Goal: Information Seeking & Learning: Learn about a topic

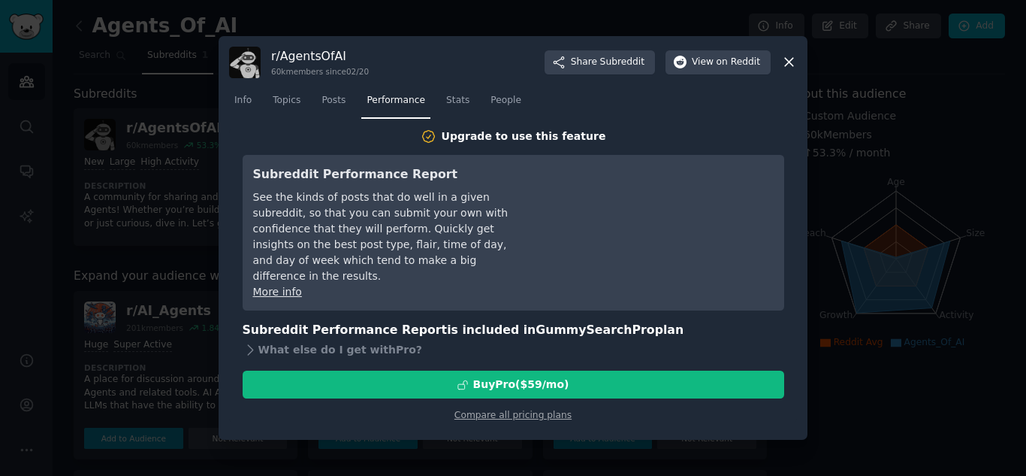
click at [791, 63] on icon at bounding box center [789, 62] width 16 height 16
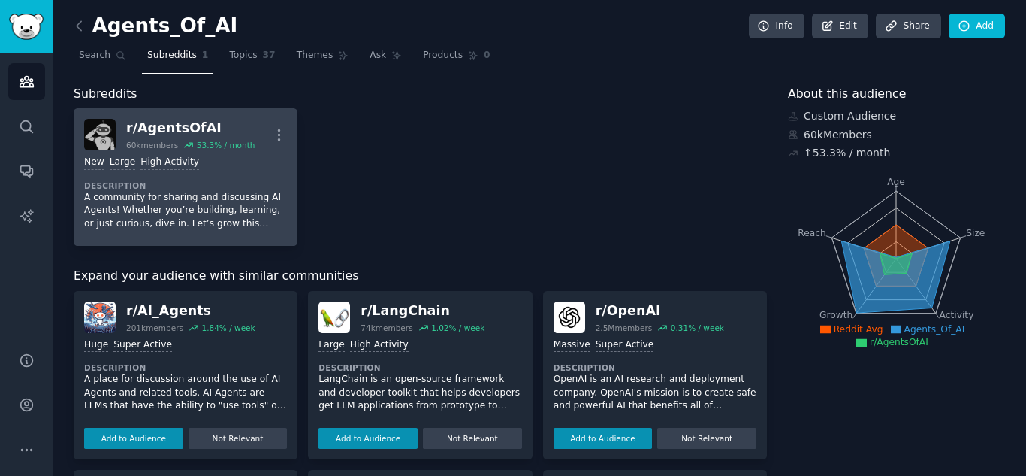
click at [213, 202] on p "A community for sharing and discussing AI Agents! Whether you’re building, lear…" at bounding box center [185, 211] width 203 height 40
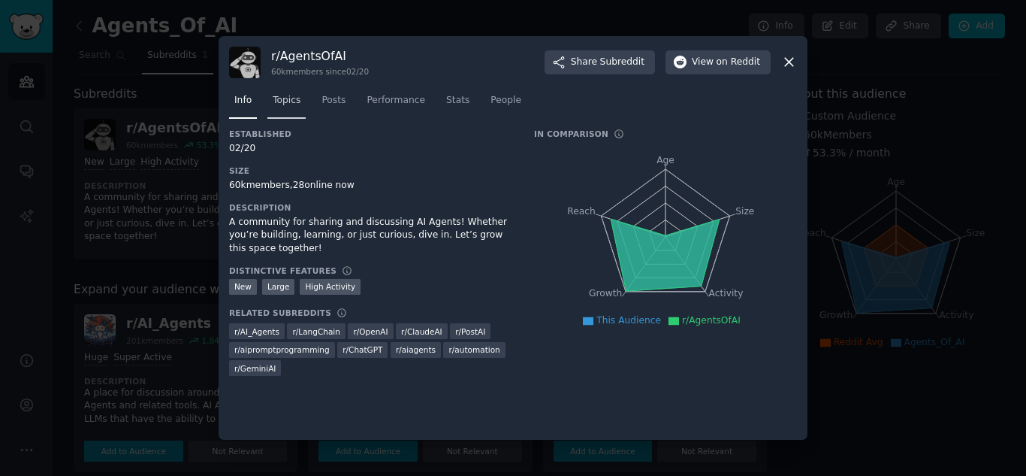
click at [291, 103] on span "Topics" at bounding box center [287, 101] width 28 height 14
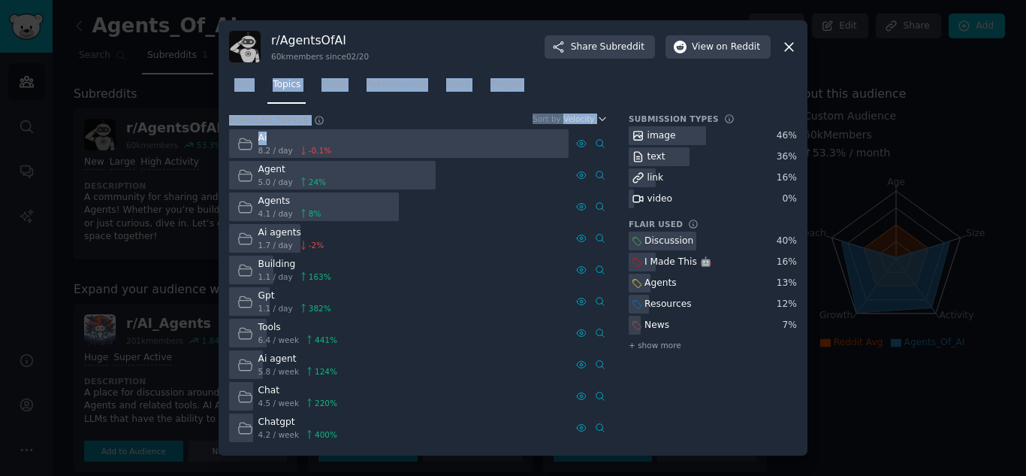
drag, startPoint x: 230, startPoint y: 105, endPoint x: 267, endPoint y: 134, distance: 47.2
click at [267, 134] on div "r/ AgentsOfAI 60k members since 02/20 Share Subreddit View on Reddit Info Topic…" at bounding box center [513, 237] width 589 height 435
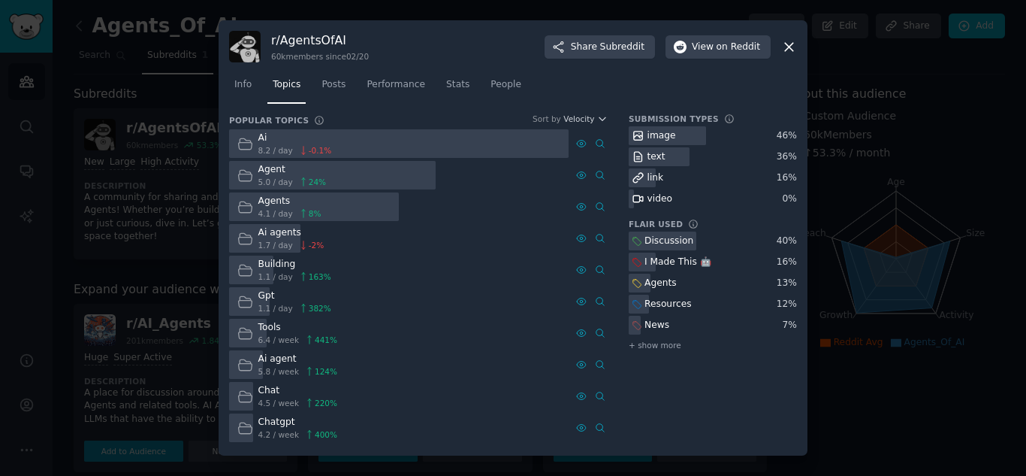
click at [659, 371] on div "Submission Types image 46 % text 36 % link 16 % video 0 % Flair Used Discussion…" at bounding box center [713, 278] width 168 height 331
click at [331, 83] on span "Posts" at bounding box center [334, 85] width 24 height 14
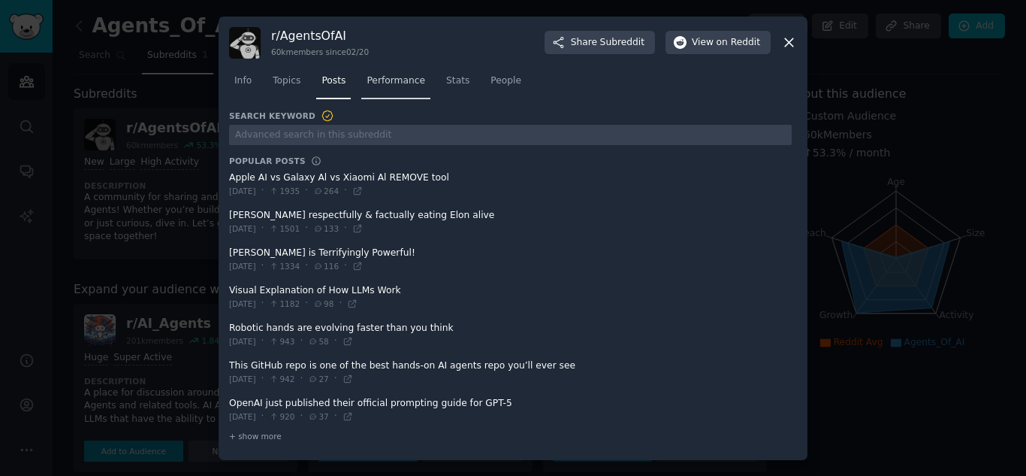
click at [396, 87] on link "Performance" at bounding box center [395, 84] width 69 height 31
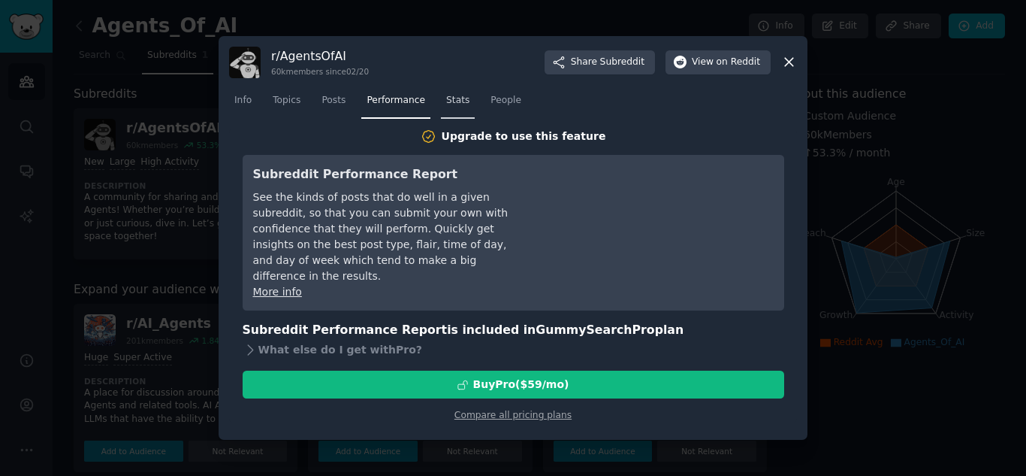
click at [446, 104] on span "Stats" at bounding box center [457, 101] width 23 height 14
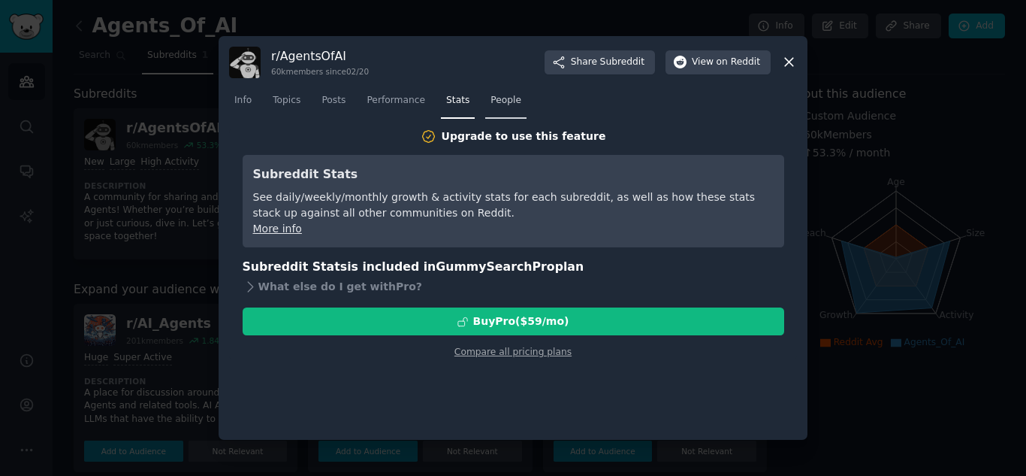
click at [491, 106] on span "People" at bounding box center [506, 101] width 31 height 14
click at [334, 101] on span "Posts" at bounding box center [334, 101] width 24 height 14
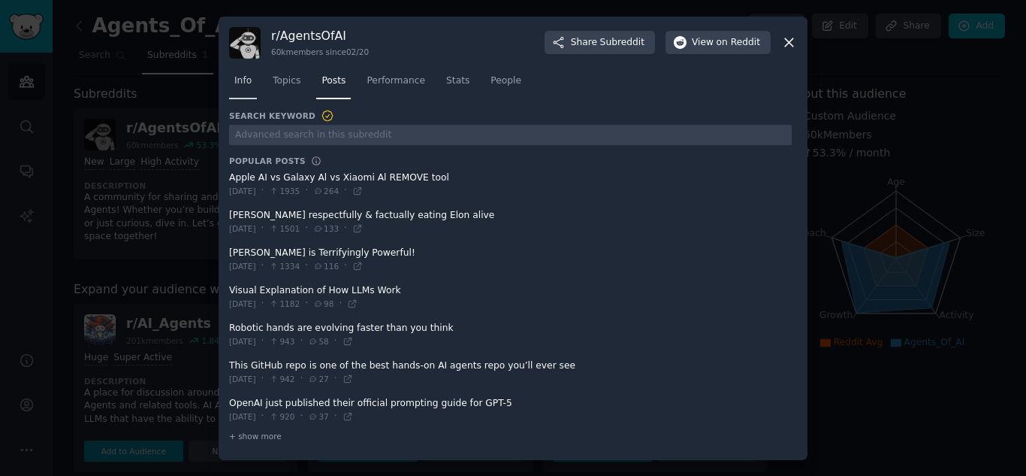
click at [245, 77] on span "Info" at bounding box center [242, 81] width 17 height 14
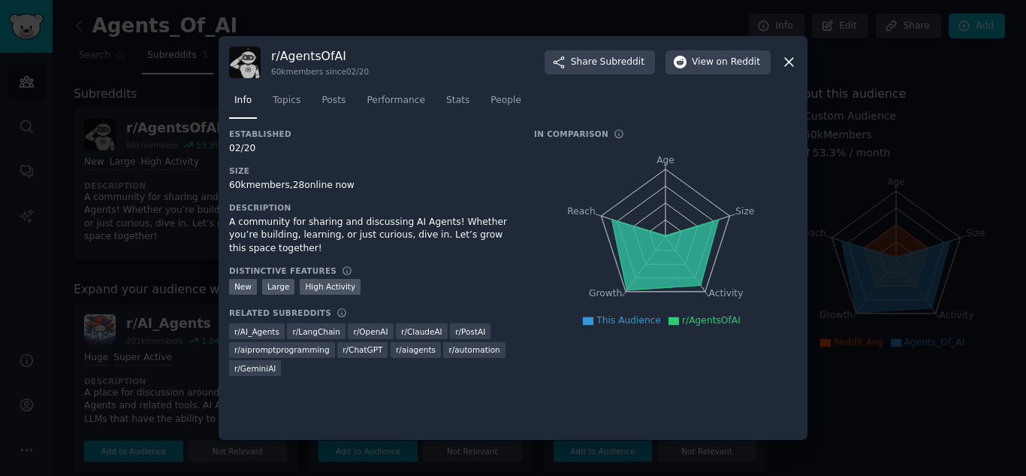
click at [185, 134] on div at bounding box center [513, 238] width 1026 height 476
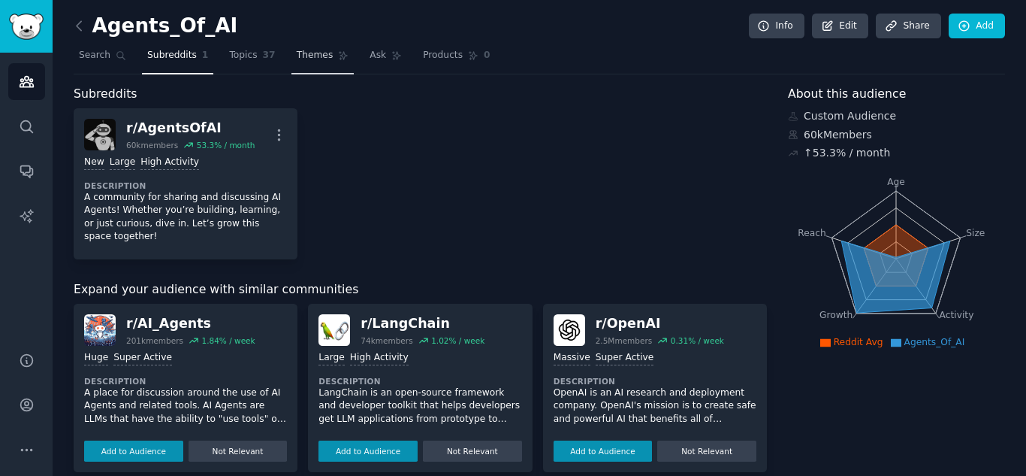
click at [309, 53] on span "Themes" at bounding box center [315, 56] width 37 height 14
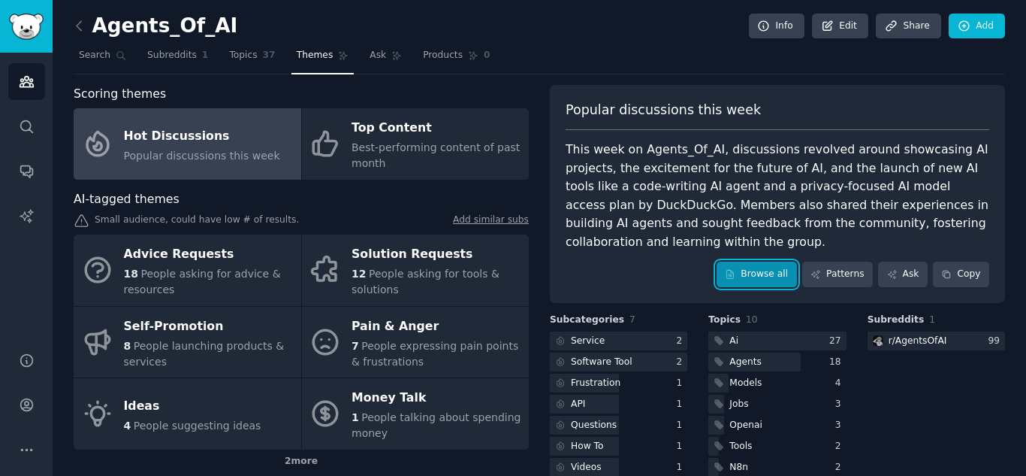
click at [789, 273] on link "Browse all" at bounding box center [757, 274] width 80 height 26
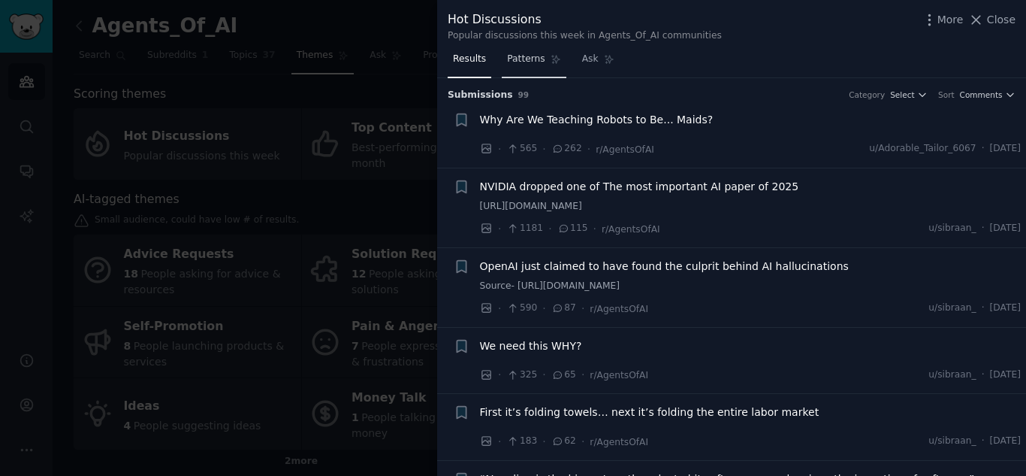
click at [525, 59] on span "Patterns" at bounding box center [526, 60] width 38 height 14
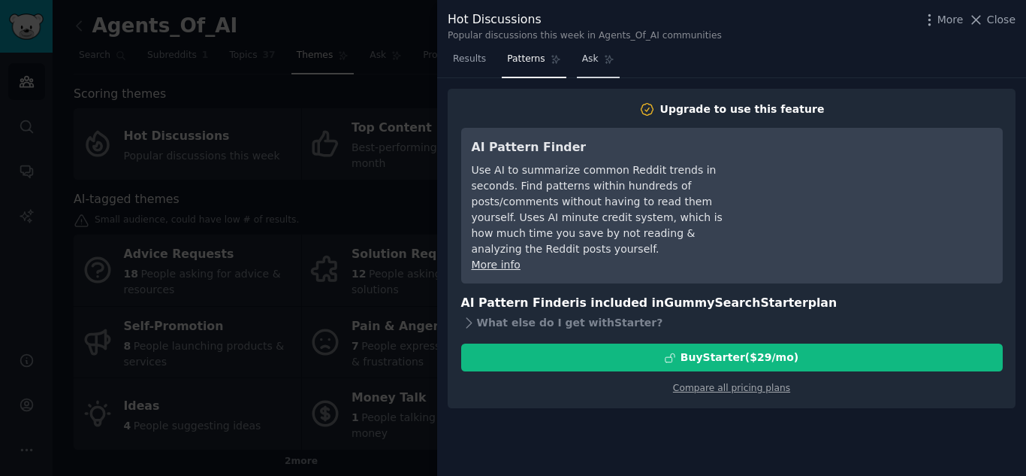
click at [582, 54] on span "Ask" at bounding box center [590, 60] width 17 height 14
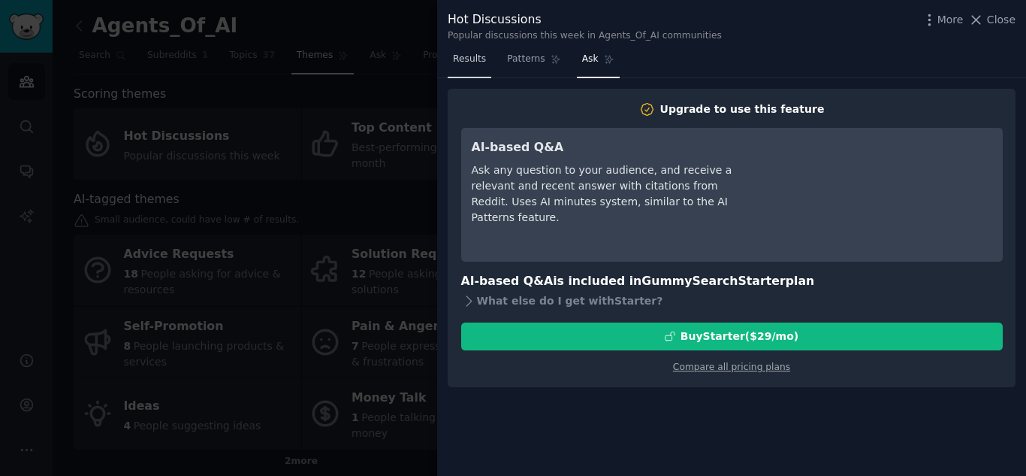
click at [478, 56] on span "Results" at bounding box center [469, 60] width 33 height 14
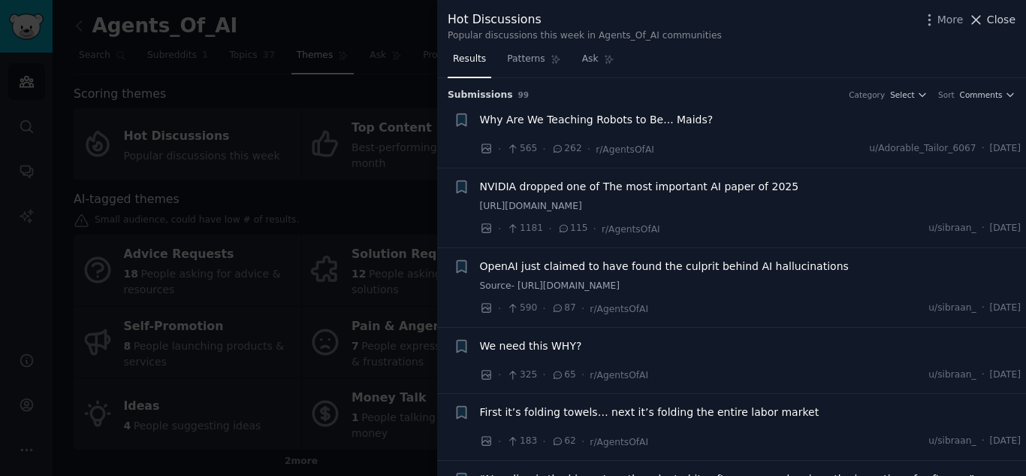
click at [980, 20] on icon at bounding box center [977, 20] width 8 height 8
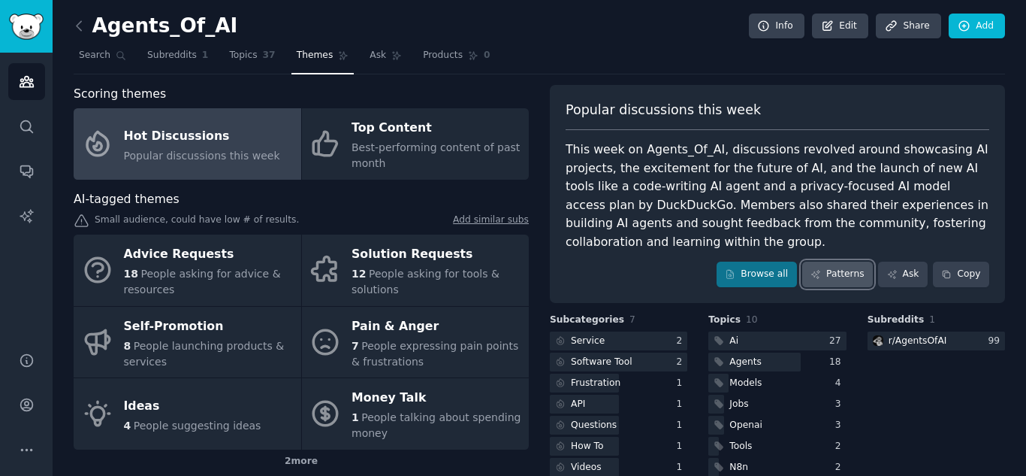
click at [847, 280] on link "Patterns" at bounding box center [837, 274] width 71 height 26
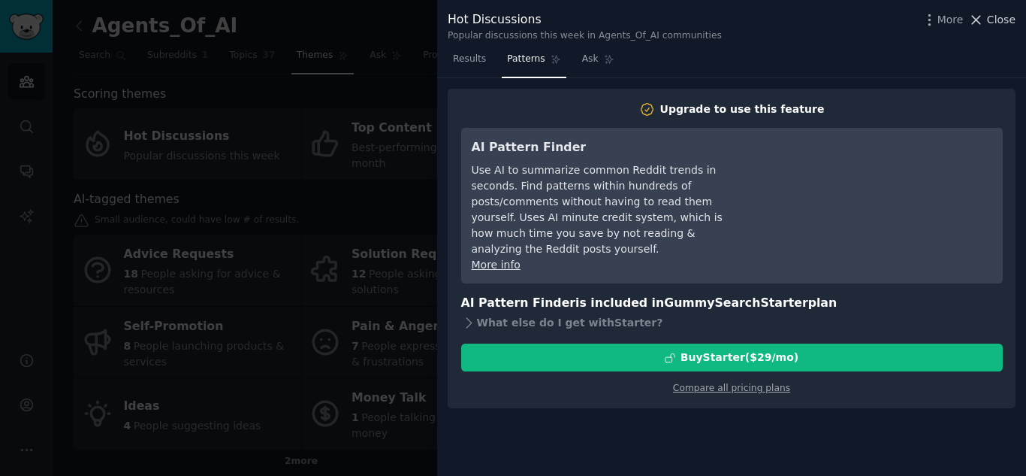
click at [994, 22] on span "Close" at bounding box center [1001, 20] width 29 height 16
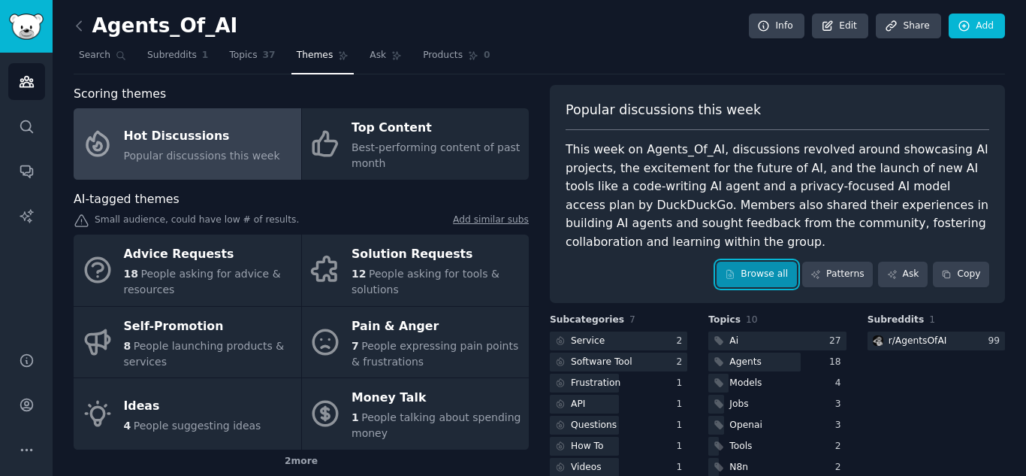
click at [768, 278] on link "Browse all" at bounding box center [757, 274] width 80 height 26
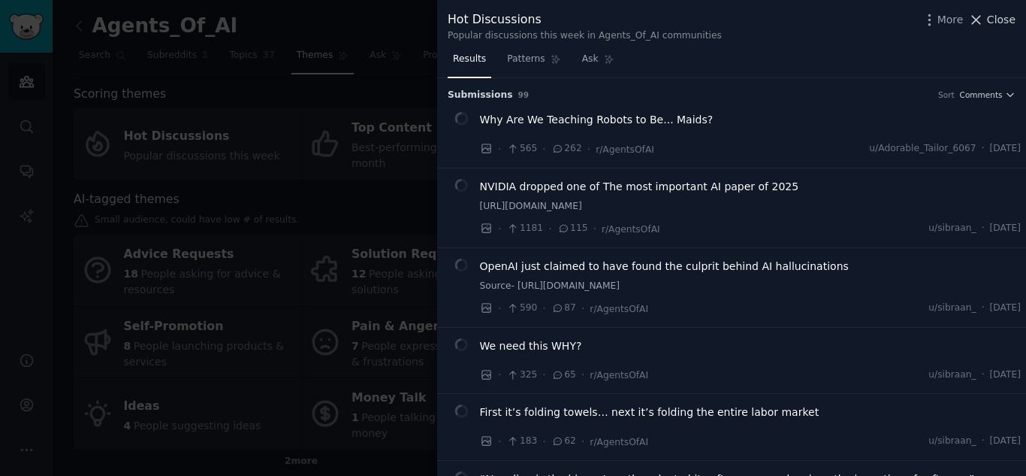
click at [977, 18] on icon at bounding box center [977, 20] width 8 height 8
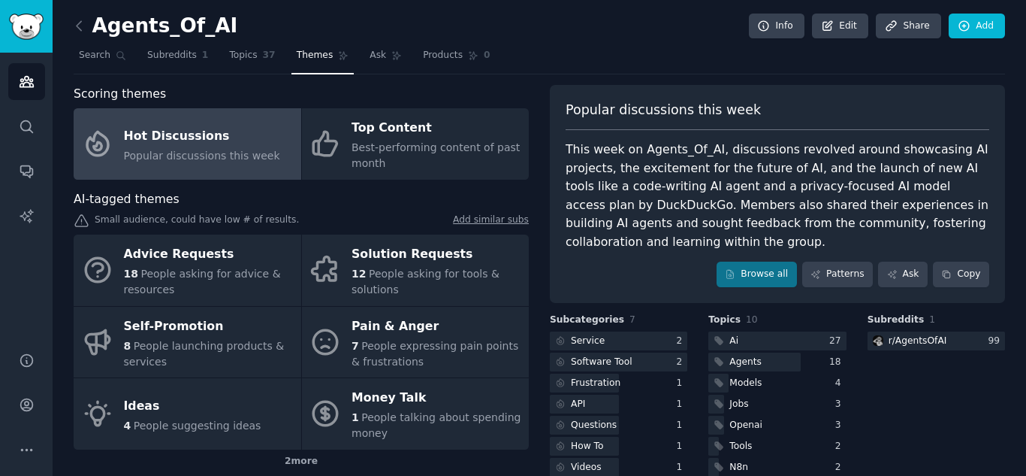
click at [745, 206] on div "This week on Agents_Of_AI, discussions revolved around showcasing AI projects, …" at bounding box center [778, 195] width 424 height 110
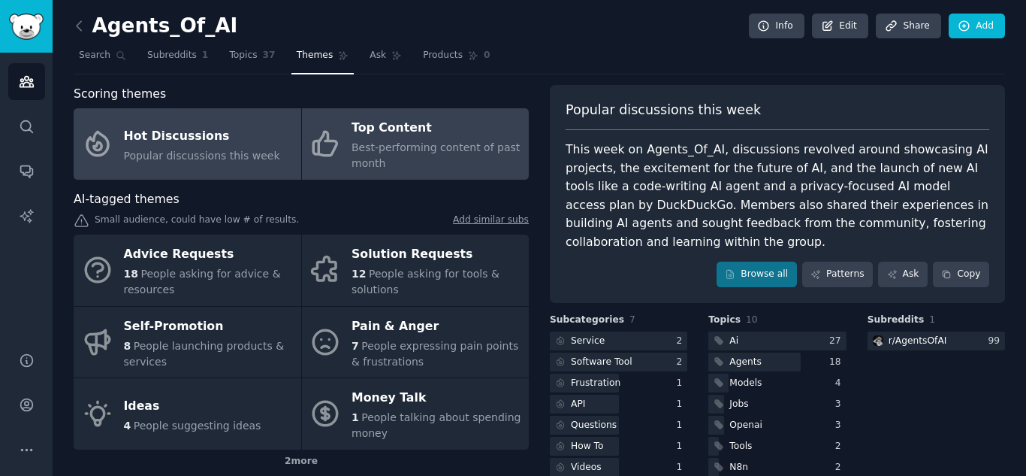
click at [397, 157] on div "Best-performing content of past month" at bounding box center [437, 156] width 170 height 32
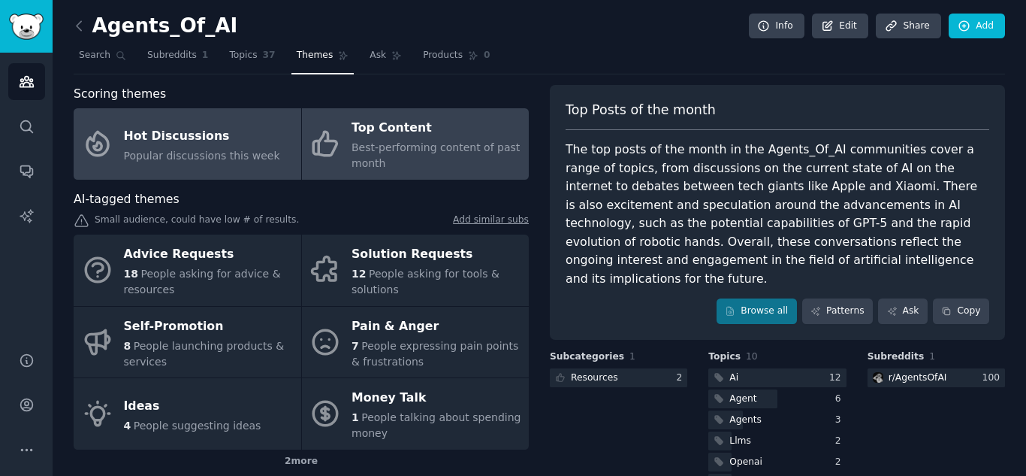
click at [243, 145] on div "Hot Discussions" at bounding box center [202, 136] width 156 height 24
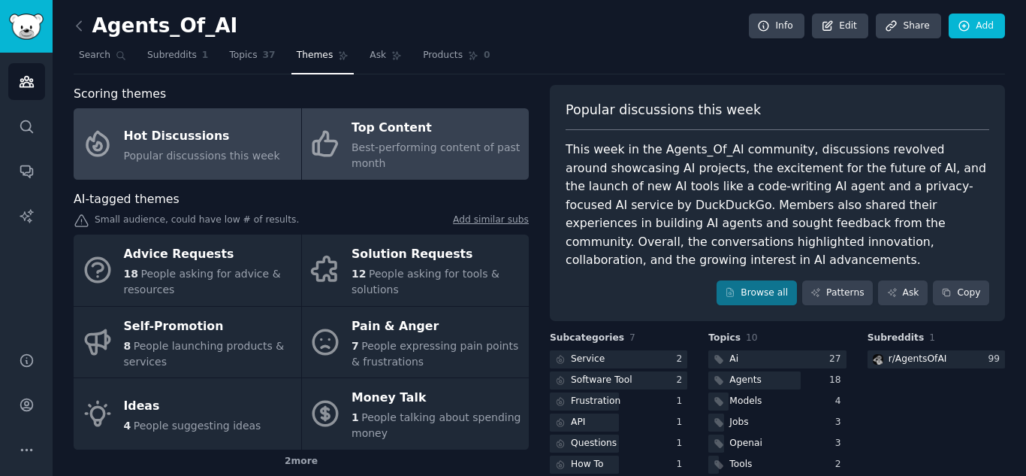
click at [436, 158] on div "Best-performing content of past month" at bounding box center [437, 156] width 170 height 32
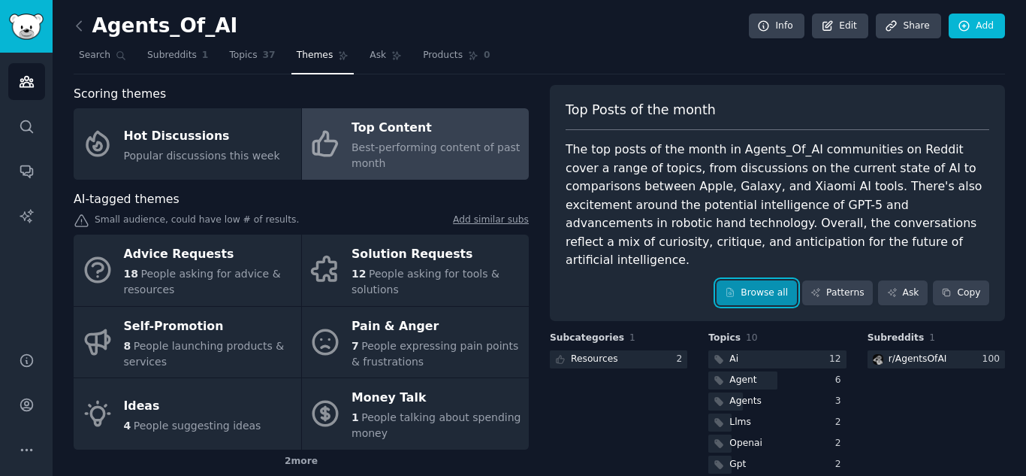
click at [781, 282] on link "Browse all" at bounding box center [757, 293] width 80 height 26
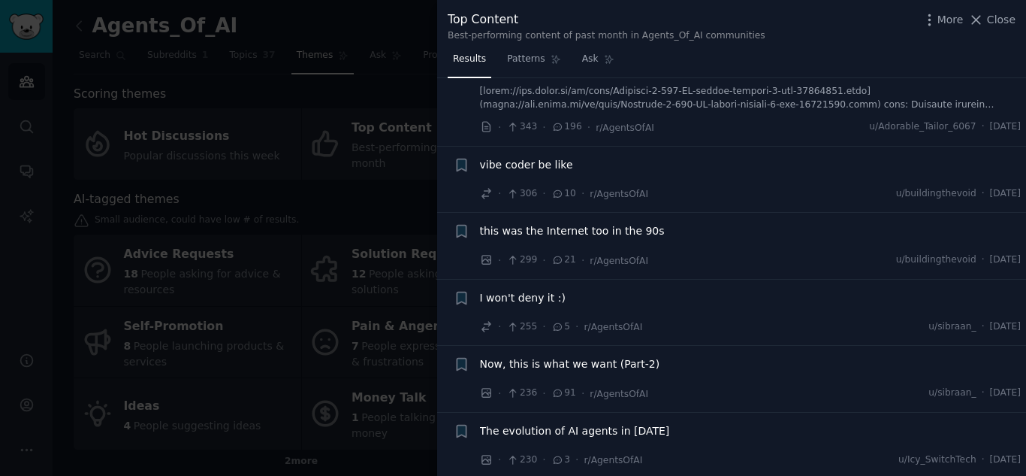
scroll to position [579, 0]
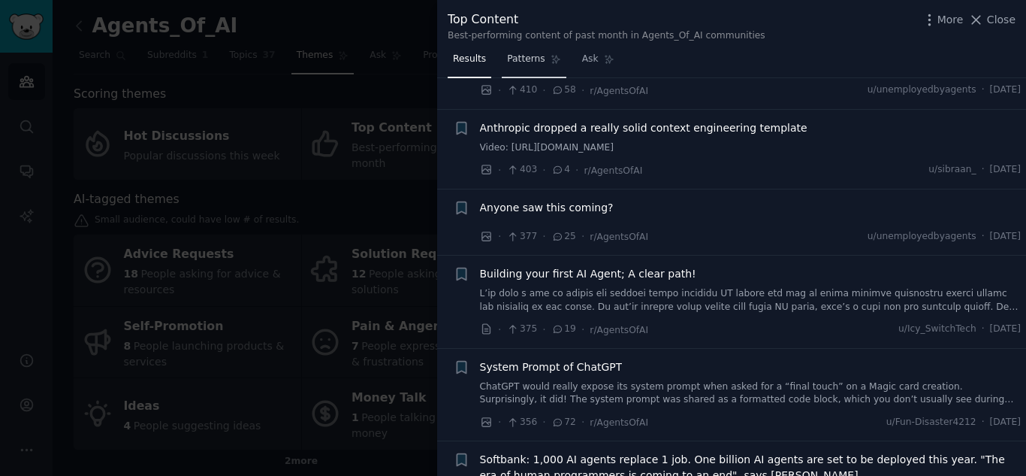
click at [518, 58] on span "Patterns" at bounding box center [526, 60] width 38 height 14
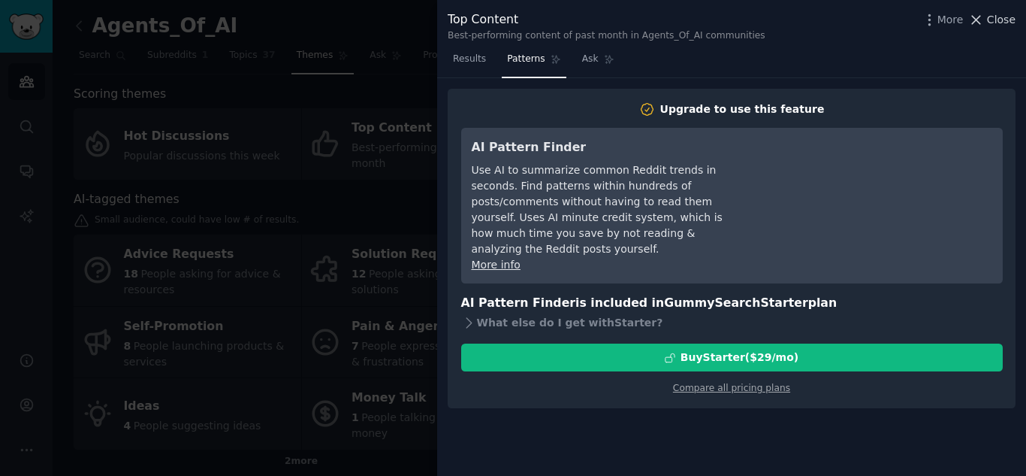
click at [984, 18] on icon at bounding box center [976, 20] width 16 height 16
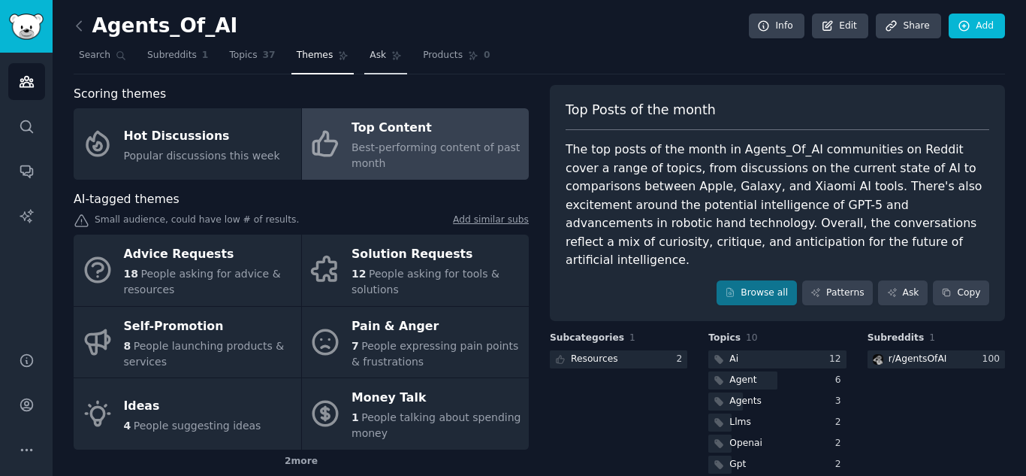
click at [375, 67] on link "Ask" at bounding box center [385, 59] width 43 height 31
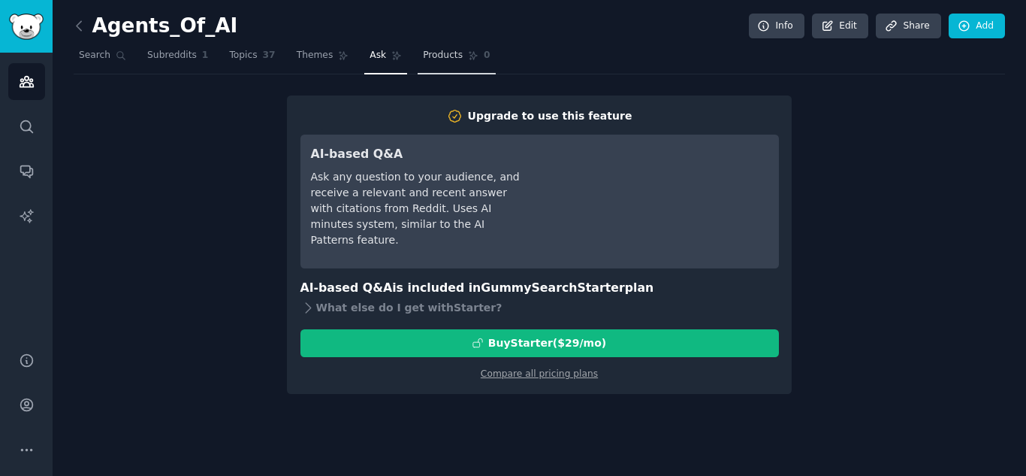
click at [423, 58] on span "Products" at bounding box center [443, 56] width 40 height 14
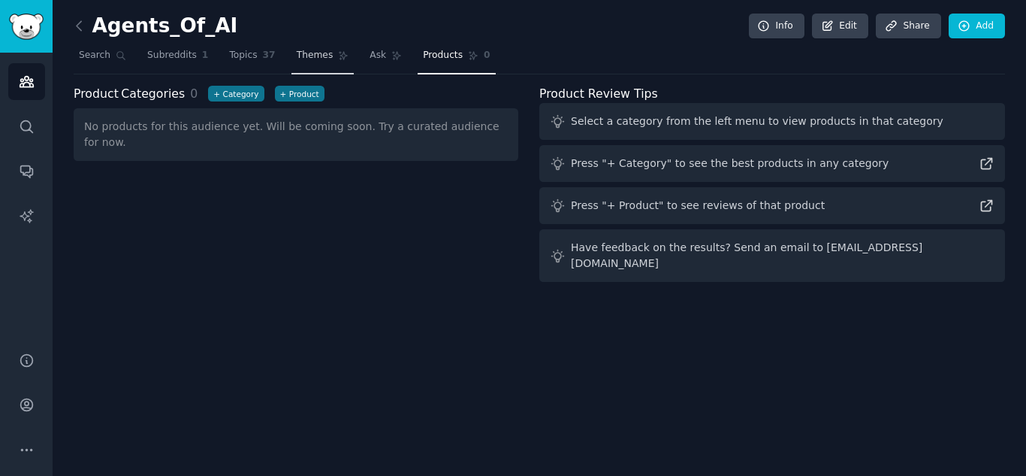
click at [291, 48] on link "Themes" at bounding box center [322, 59] width 63 height 31
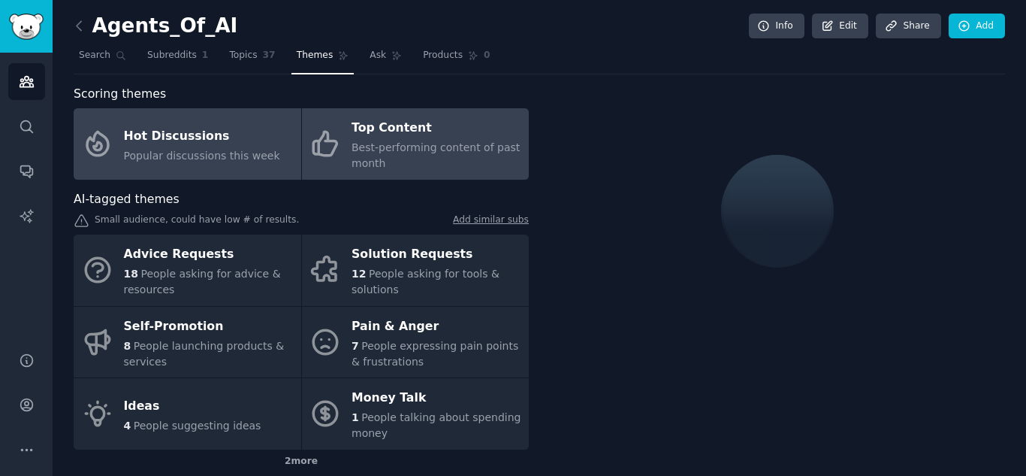
click at [343, 140] on link "Top Content Best-performing content of past month" at bounding box center [416, 143] width 228 height 71
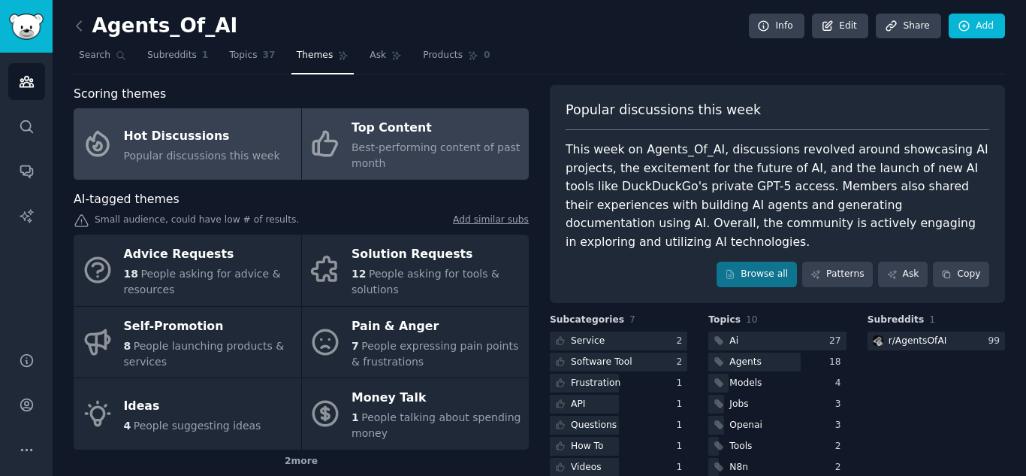
click at [261, 150] on link "Hot Discussions Popular discussions this week" at bounding box center [188, 143] width 228 height 71
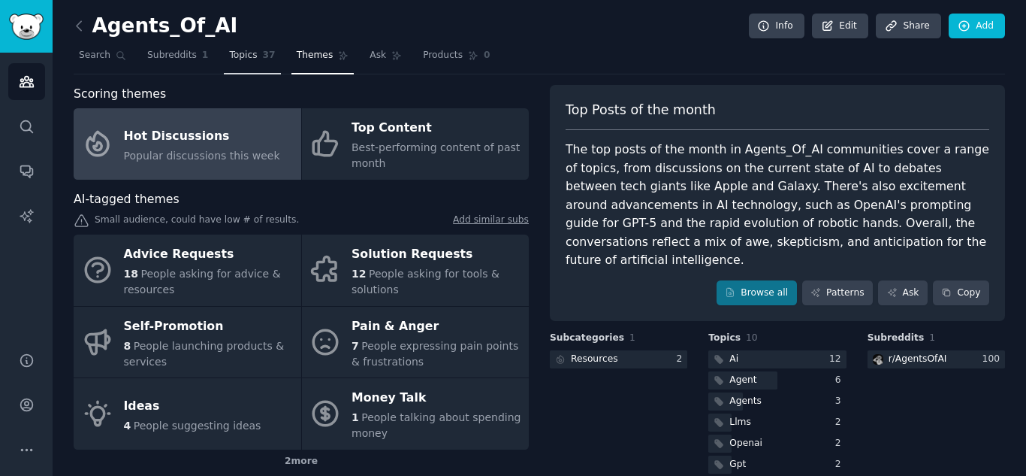
click at [240, 67] on link "Topics 37" at bounding box center [252, 59] width 56 height 31
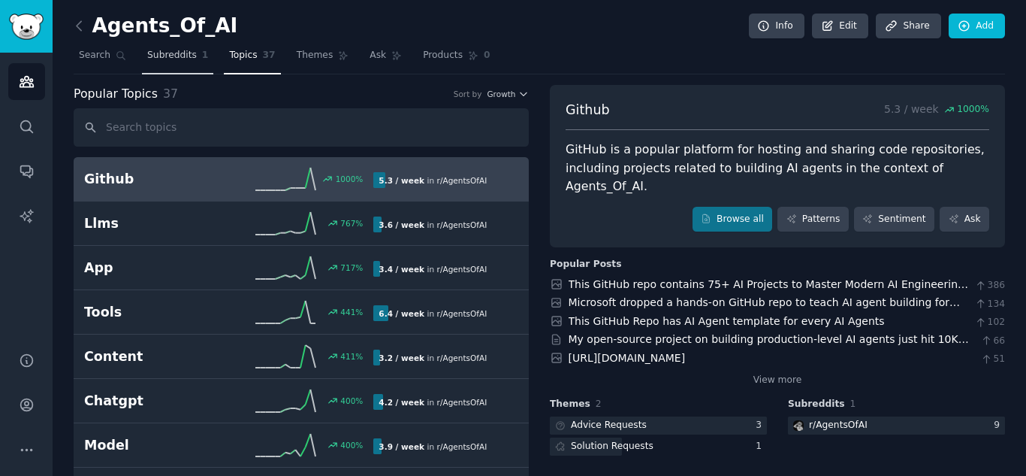
click at [163, 49] on span "Subreddits" at bounding box center [172, 56] width 50 height 14
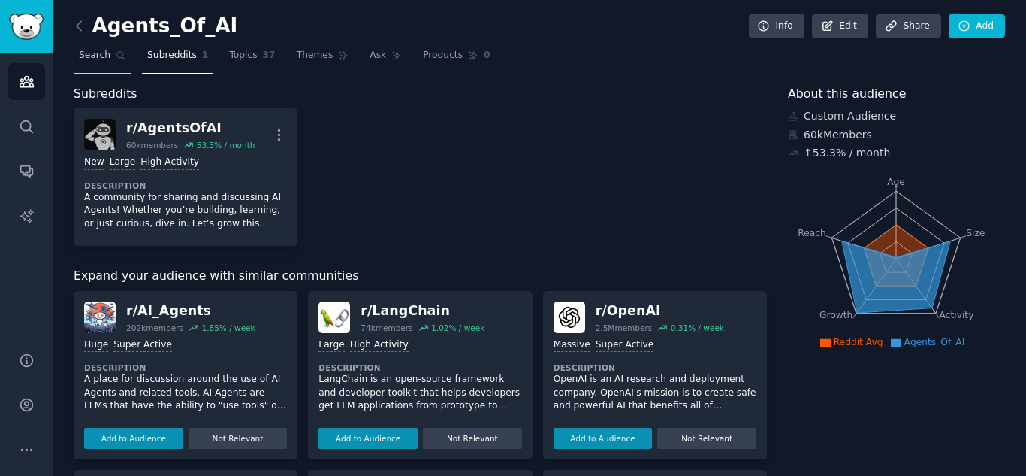
click at [95, 50] on span "Search" at bounding box center [95, 56] width 32 height 14
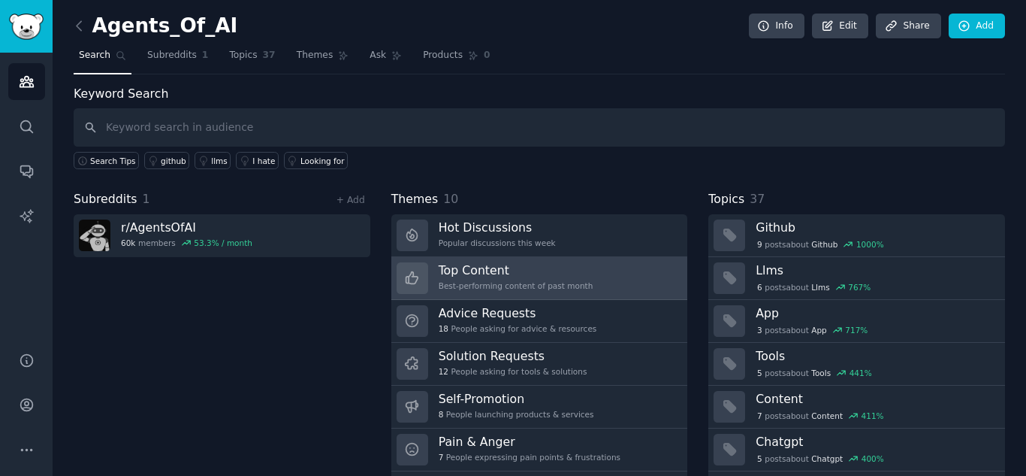
click at [445, 287] on div "Best-performing content of past month" at bounding box center [516, 285] width 155 height 11
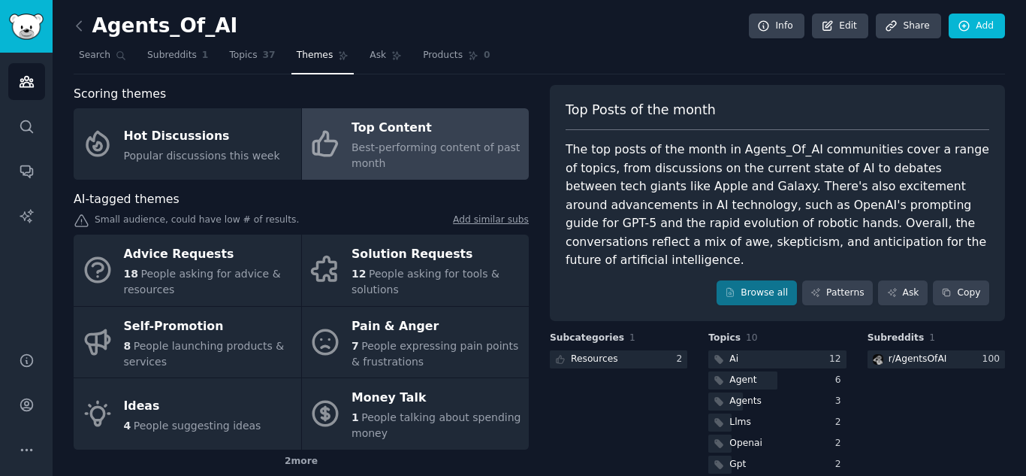
click at [228, 220] on div "Small audience, could have low # of results. Add similar subs" at bounding box center [301, 221] width 455 height 16
click at [172, 54] on span "Subreddits" at bounding box center [172, 56] width 50 height 14
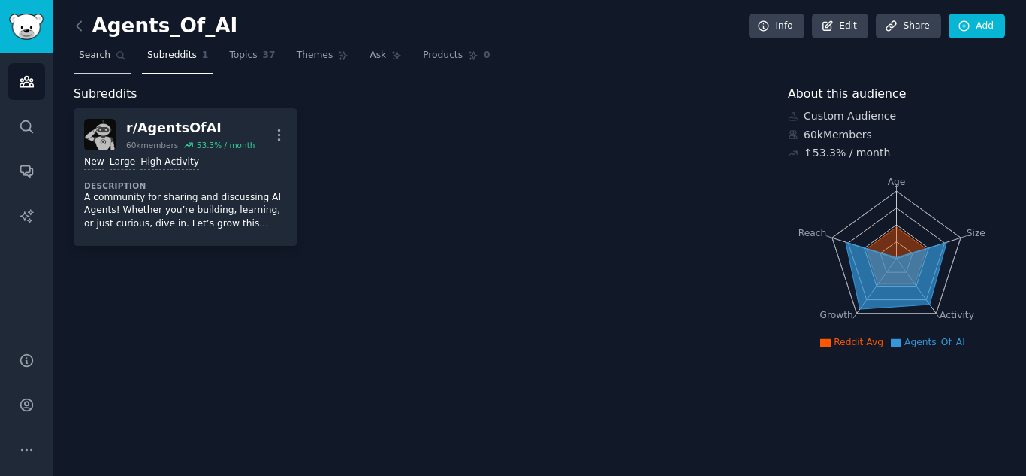
click at [100, 63] on link "Search" at bounding box center [103, 59] width 58 height 31
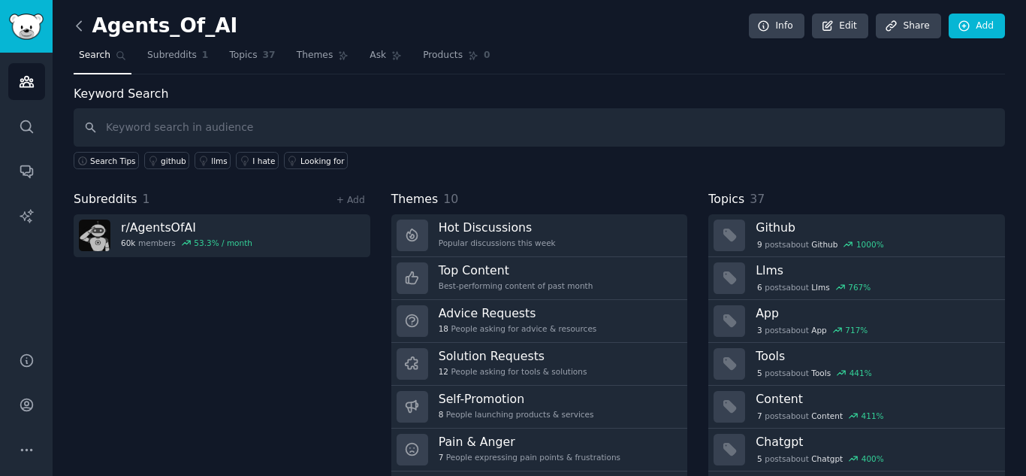
click at [82, 32] on icon at bounding box center [79, 26] width 16 height 16
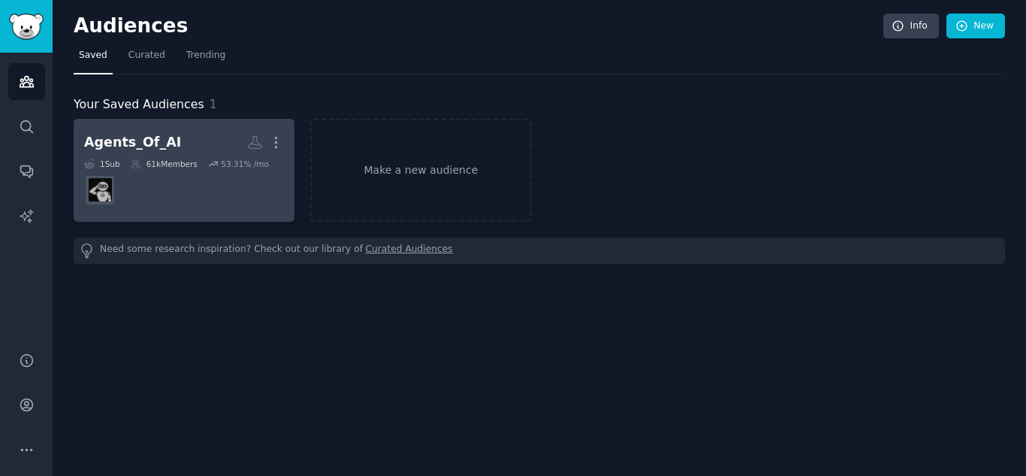
click at [178, 182] on dd at bounding box center [184, 190] width 200 height 42
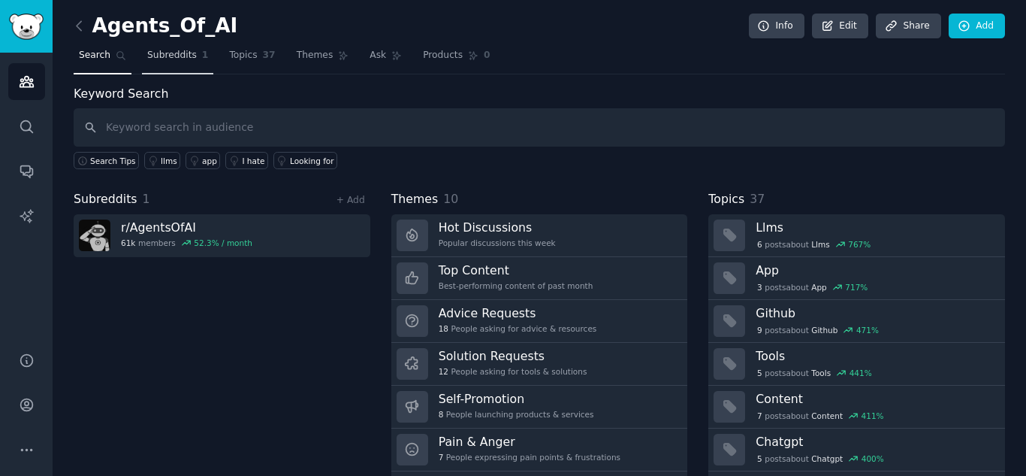
click at [155, 54] on span "Subreddits" at bounding box center [172, 56] width 50 height 14
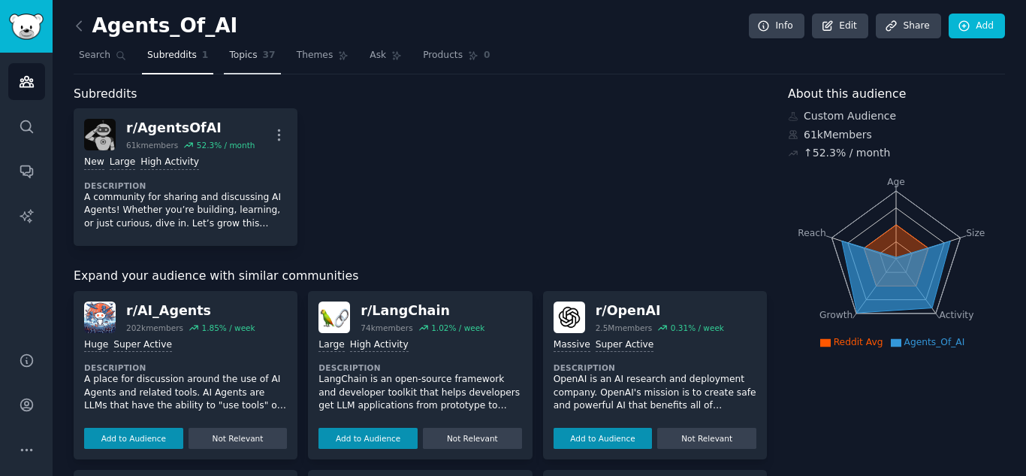
click at [248, 46] on link "Topics 37" at bounding box center [252, 59] width 56 height 31
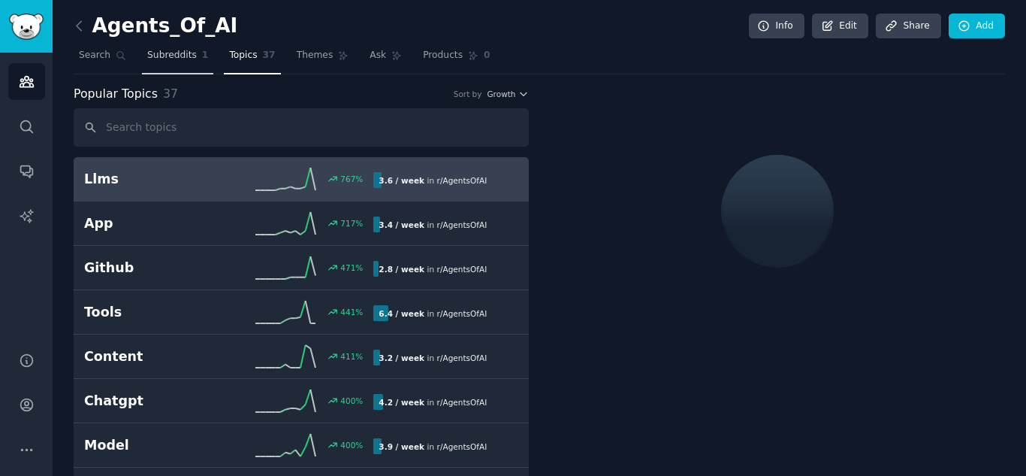
click at [168, 62] on link "Subreddits 1" at bounding box center [177, 59] width 71 height 31
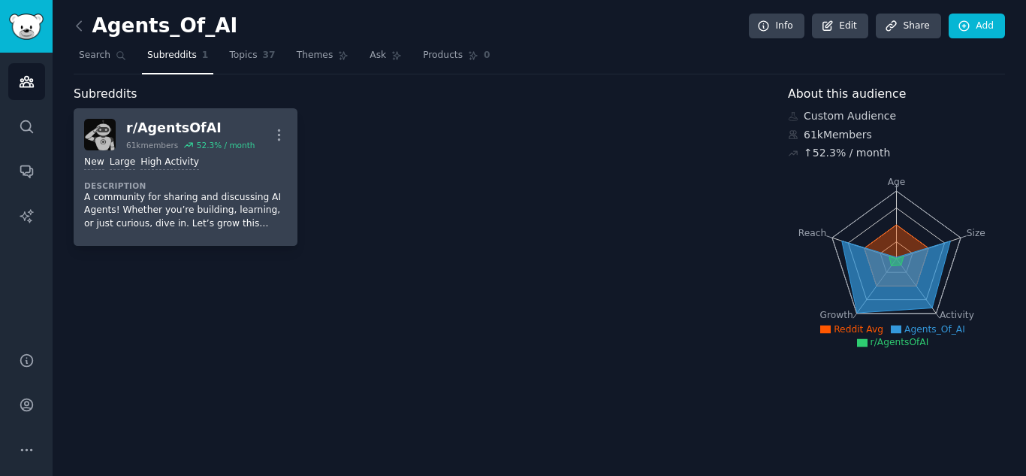
click at [183, 186] on dt "Description" at bounding box center [185, 185] width 203 height 11
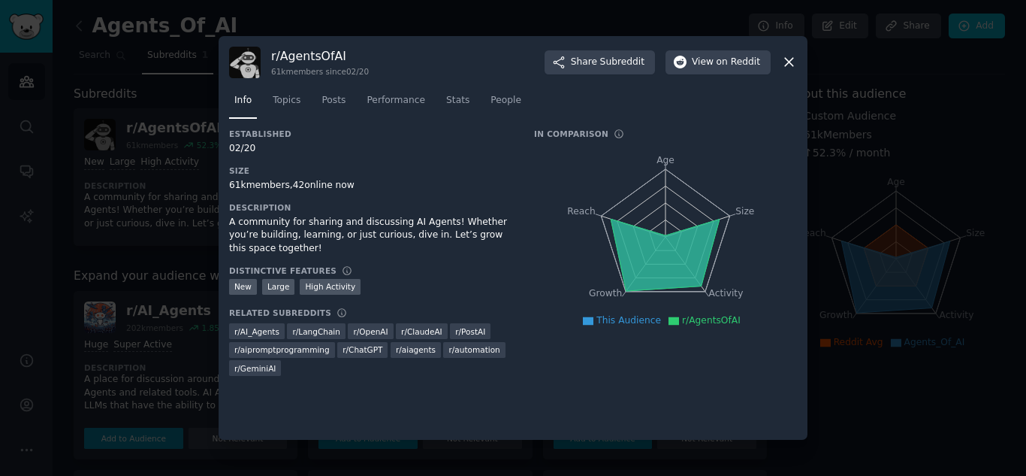
click at [653, 238] on icon at bounding box center [665, 255] width 109 height 72
click at [294, 102] on span "Topics" at bounding box center [287, 101] width 28 height 14
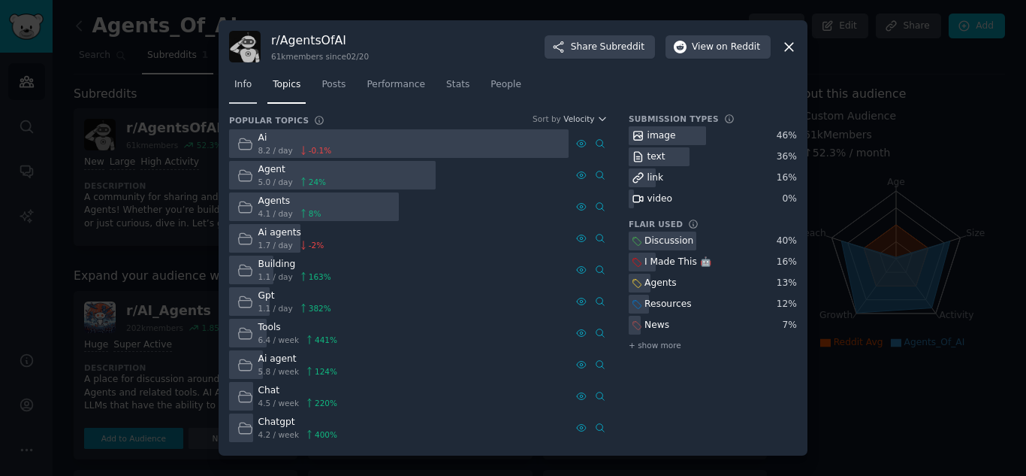
click at [252, 88] on link "Info" at bounding box center [243, 88] width 28 height 31
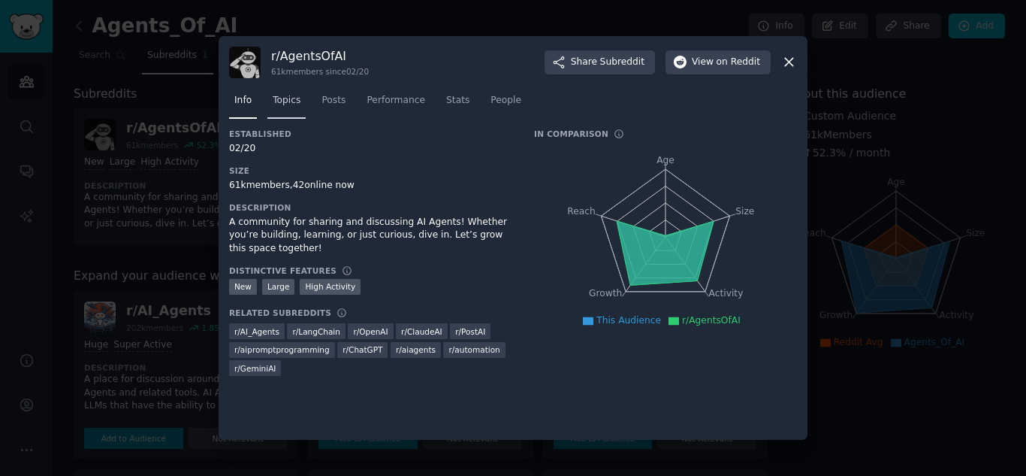
click at [300, 99] on link "Topics" at bounding box center [286, 104] width 38 height 31
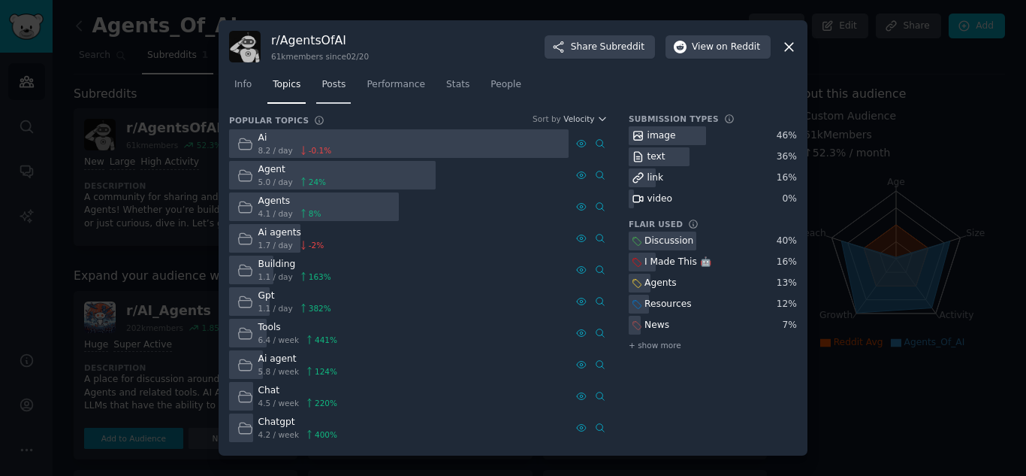
click at [333, 100] on link "Posts" at bounding box center [333, 88] width 35 height 31
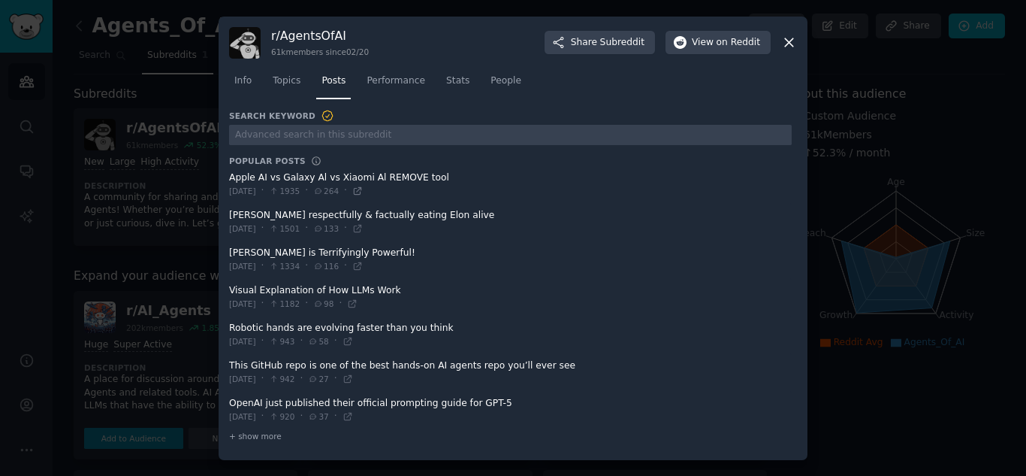
click at [361, 192] on icon at bounding box center [357, 190] width 7 height 7
click at [393, 85] on span "Performance" at bounding box center [396, 81] width 59 height 14
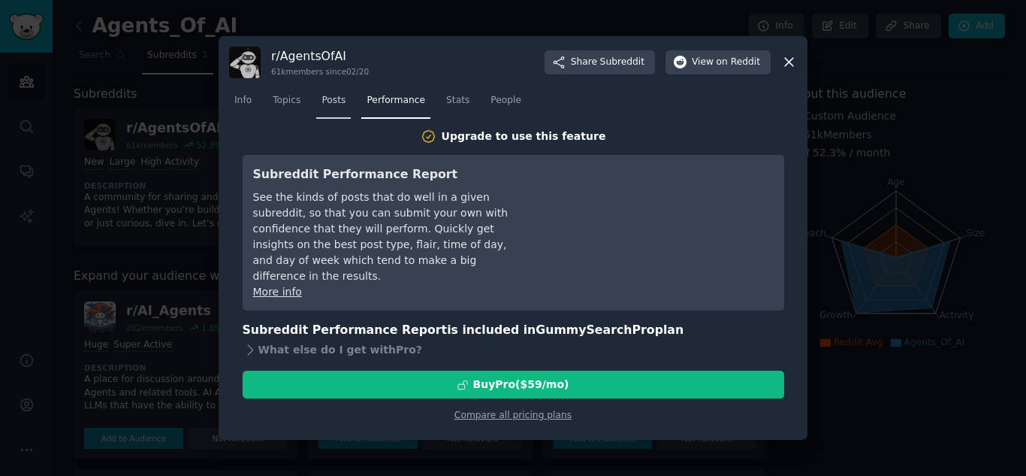
click at [326, 107] on link "Posts" at bounding box center [333, 104] width 35 height 31
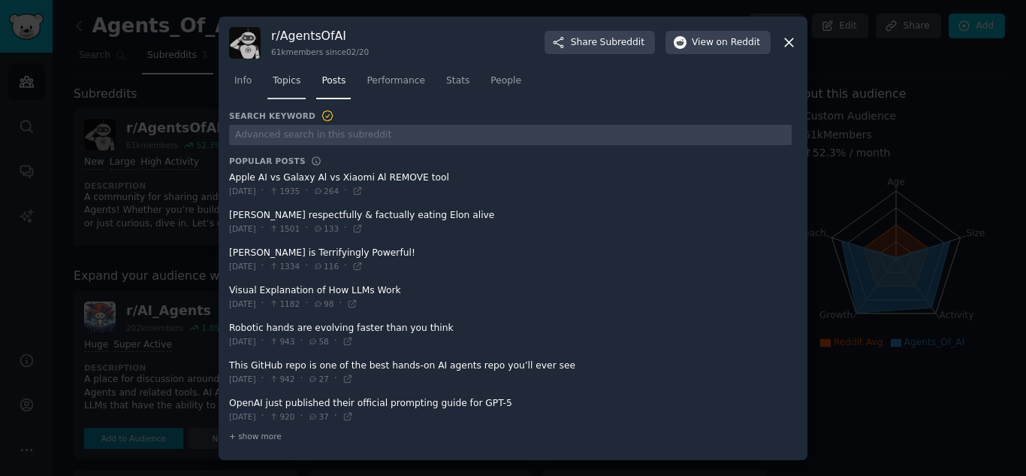
click at [293, 82] on span "Topics" at bounding box center [287, 81] width 28 height 14
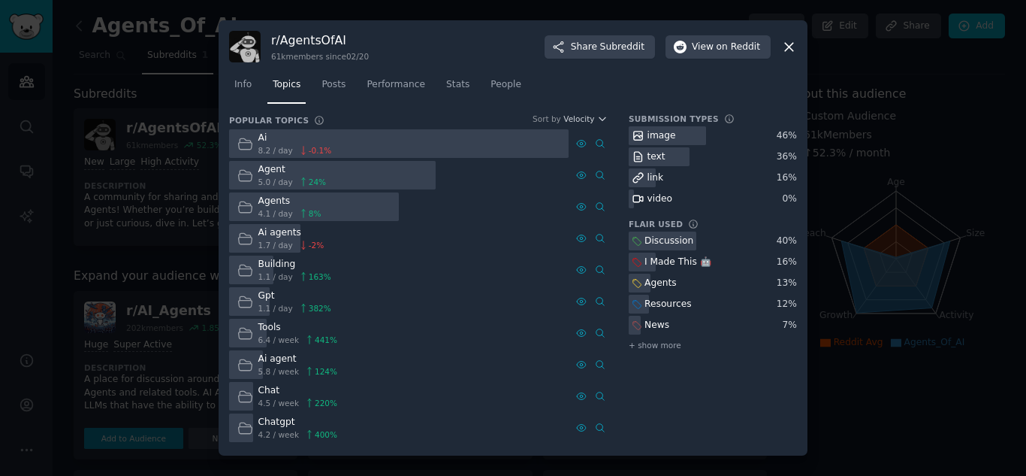
click at [263, 85] on nav "Info Topics Posts Performance Stats People" at bounding box center [513, 88] width 568 height 31
click at [253, 86] on link "Info" at bounding box center [243, 88] width 28 height 31
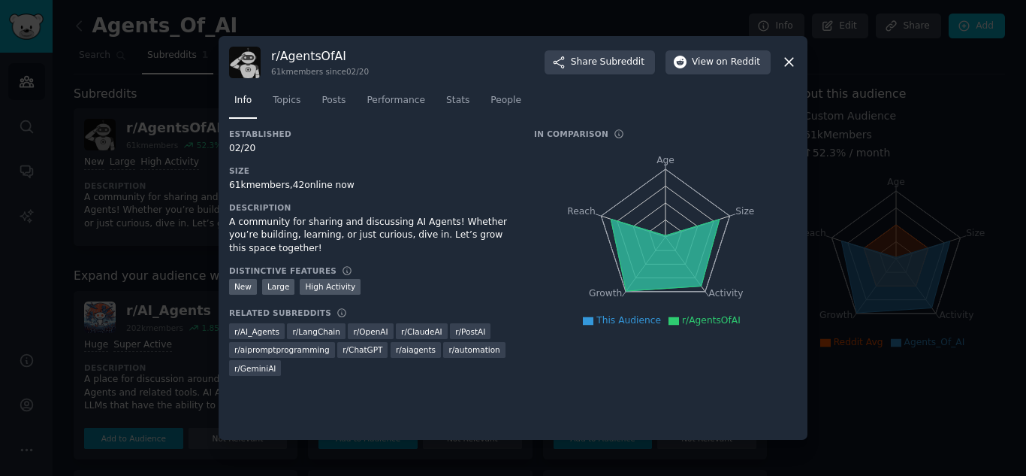
click at [791, 61] on icon at bounding box center [789, 63] width 8 height 8
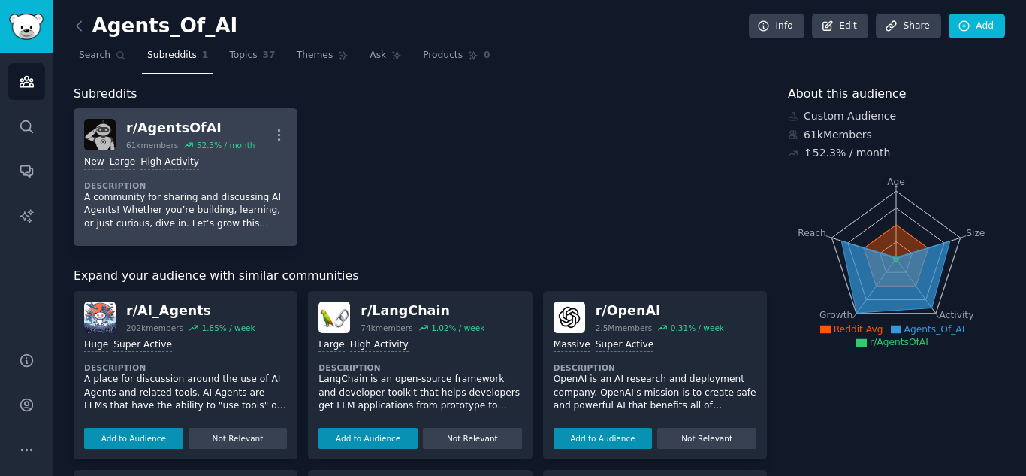
click at [209, 197] on p "A community for sharing and discussing AI Agents! Whether you’re building, lear…" at bounding box center [185, 211] width 203 height 40
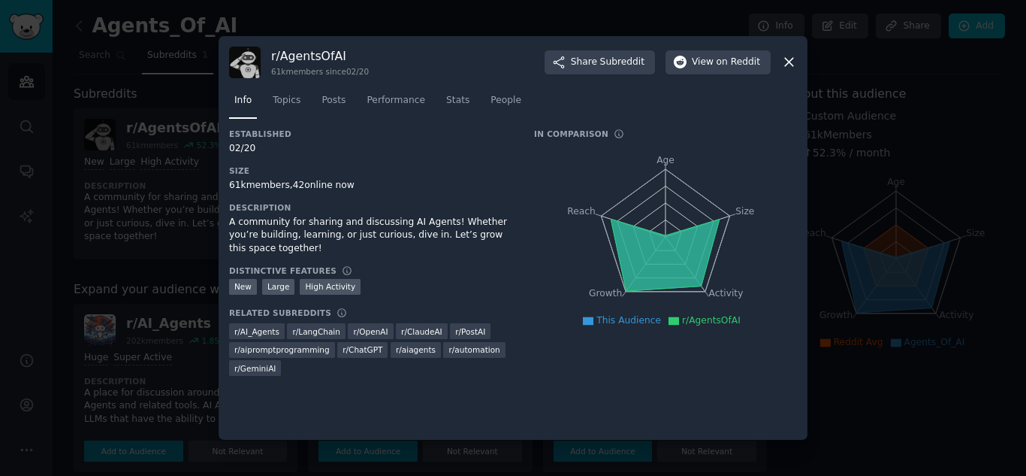
click at [786, 65] on icon at bounding box center [789, 63] width 8 height 8
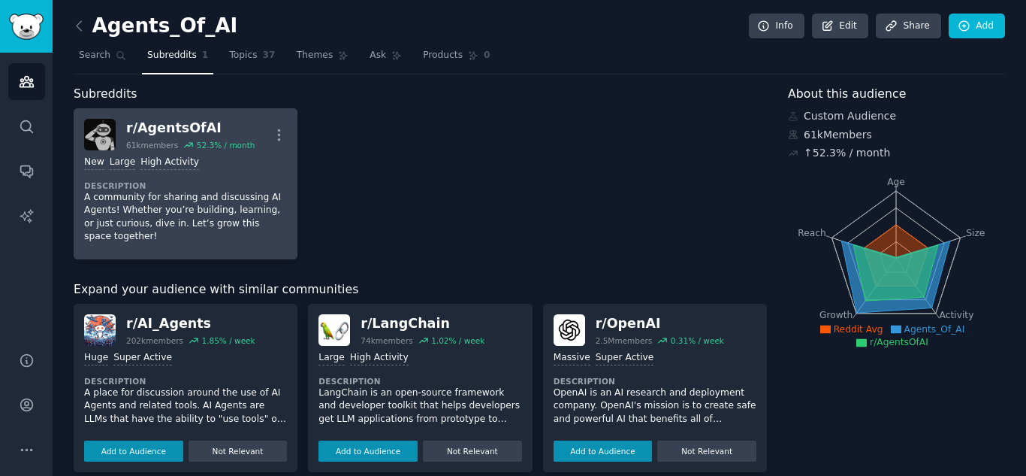
click at [159, 125] on div "r/ AgentsOfAI" at bounding box center [190, 128] width 128 height 19
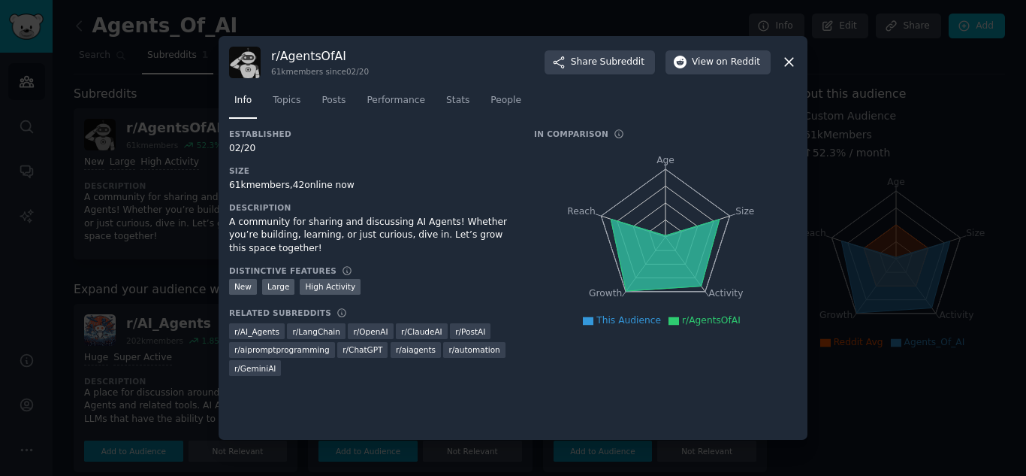
click at [782, 62] on icon at bounding box center [789, 62] width 16 height 16
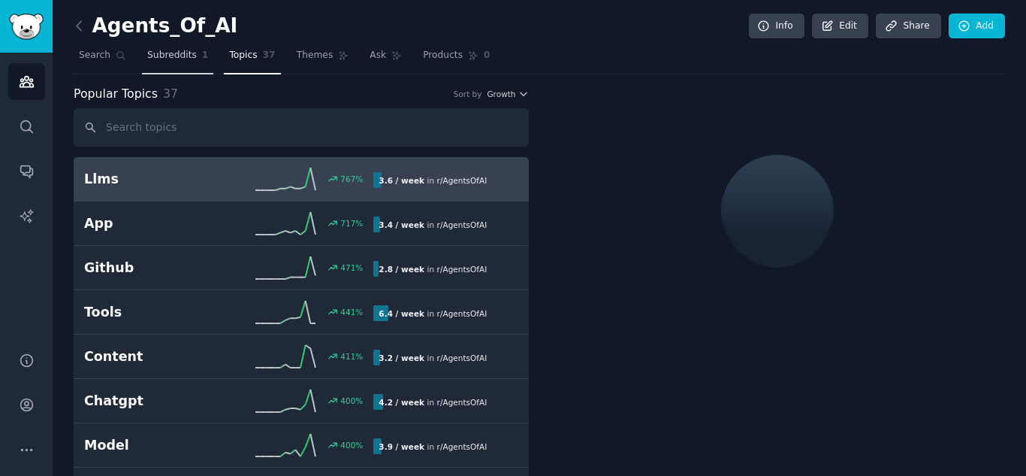
click at [175, 53] on span "Subreddits" at bounding box center [172, 56] width 50 height 14
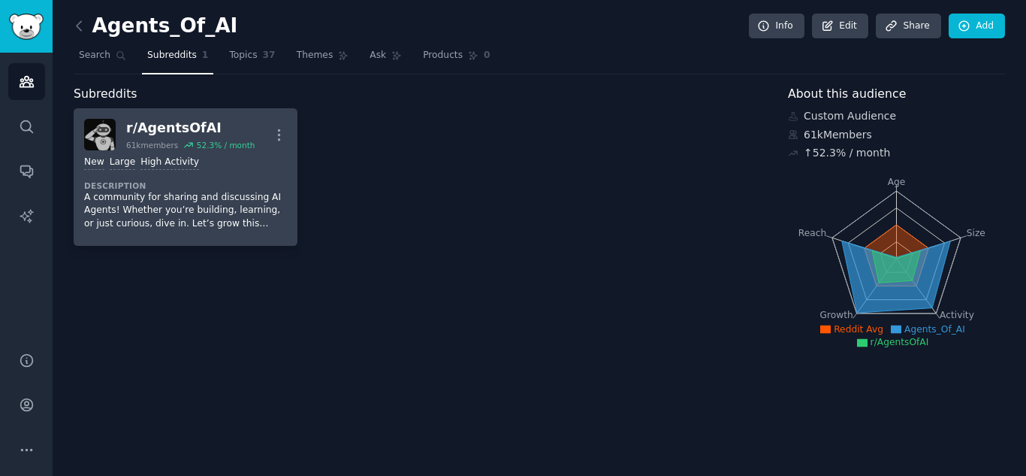
click at [185, 123] on div "r/ AgentsOfAI" at bounding box center [190, 128] width 128 height 19
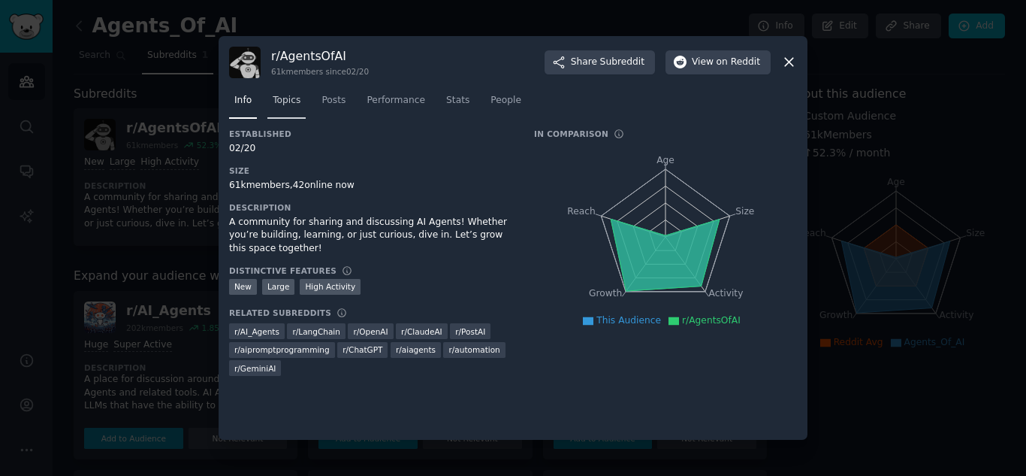
click at [282, 116] on link "Topics" at bounding box center [286, 104] width 38 height 31
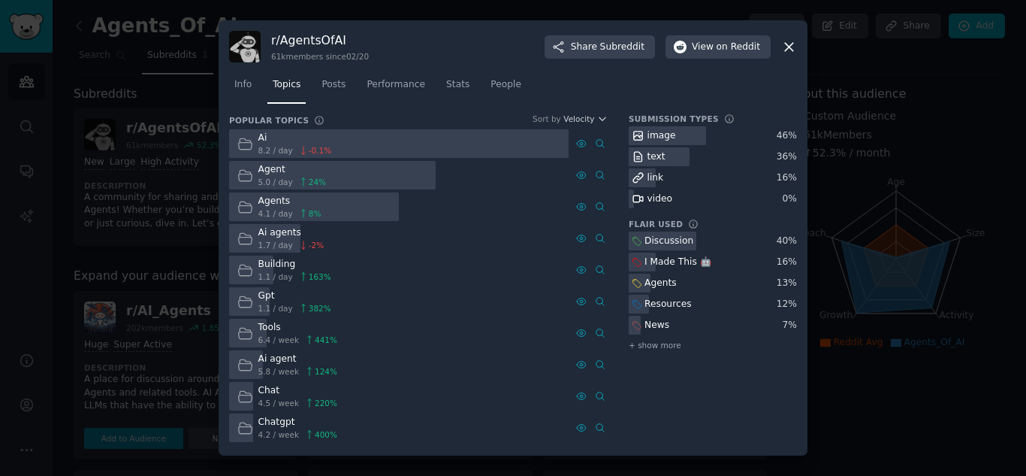
click at [793, 48] on icon at bounding box center [789, 47] width 16 height 16
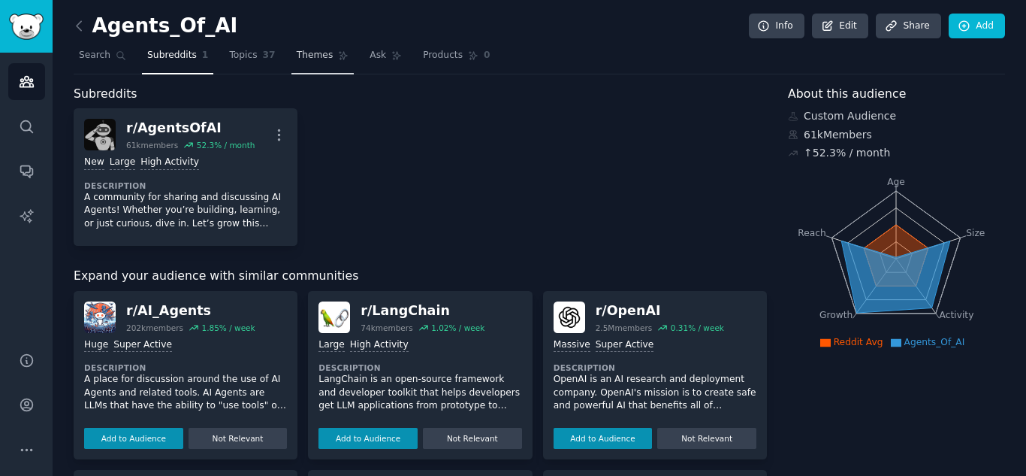
click at [297, 50] on span "Themes" at bounding box center [315, 56] width 37 height 14
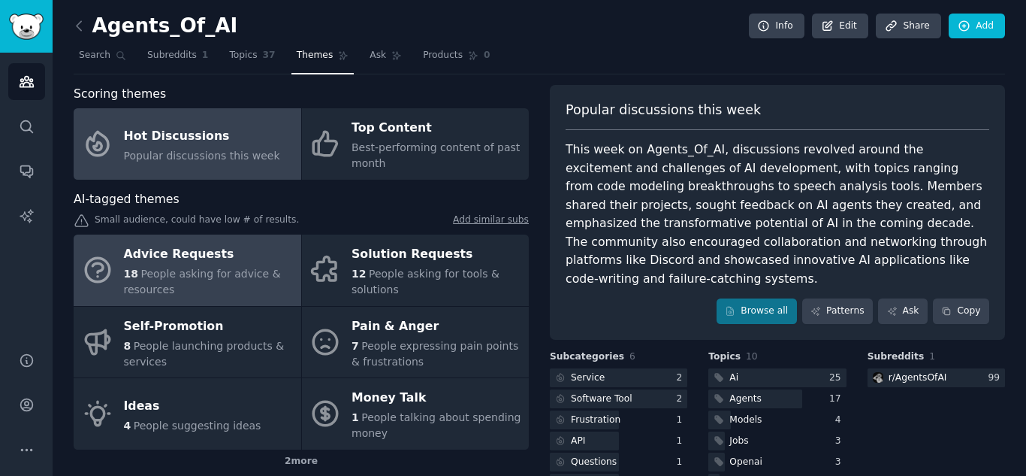
click at [228, 276] on span "People asking for advice & resources" at bounding box center [202, 281] width 157 height 28
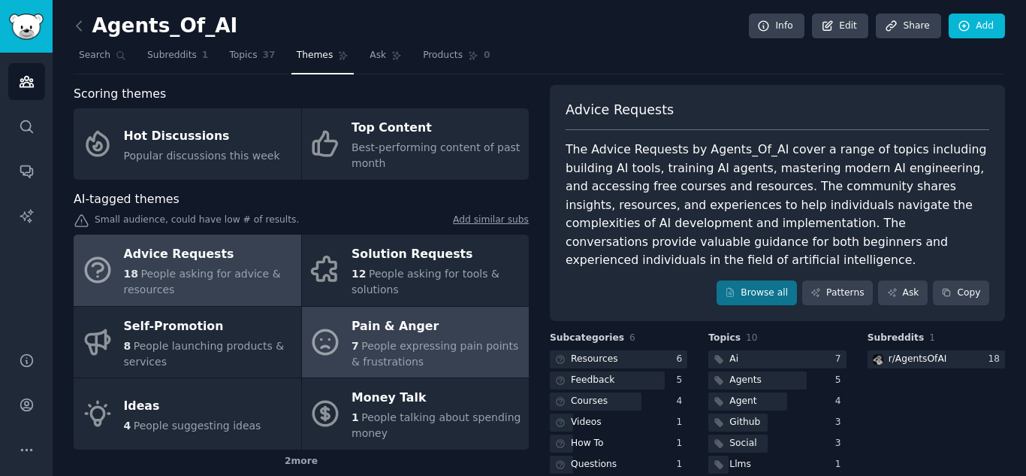
scroll to position [87, 0]
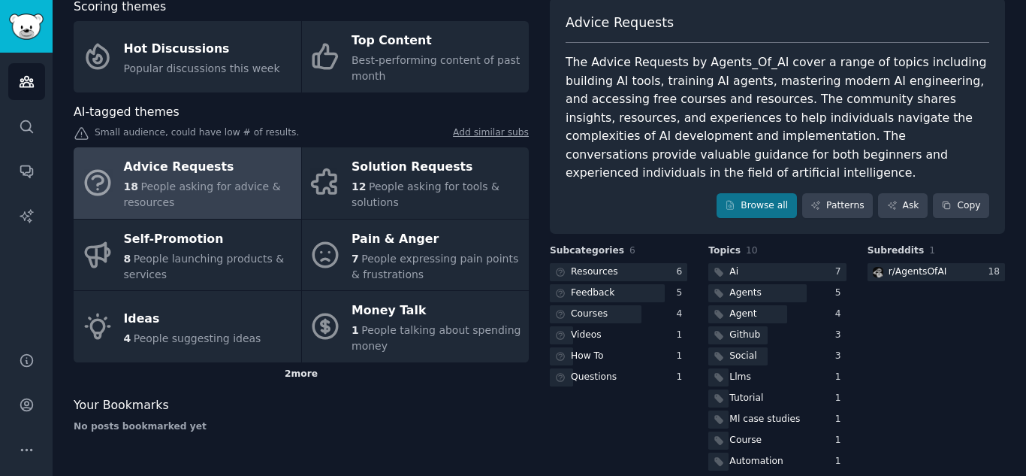
click at [315, 372] on div "2 more" at bounding box center [301, 374] width 455 height 24
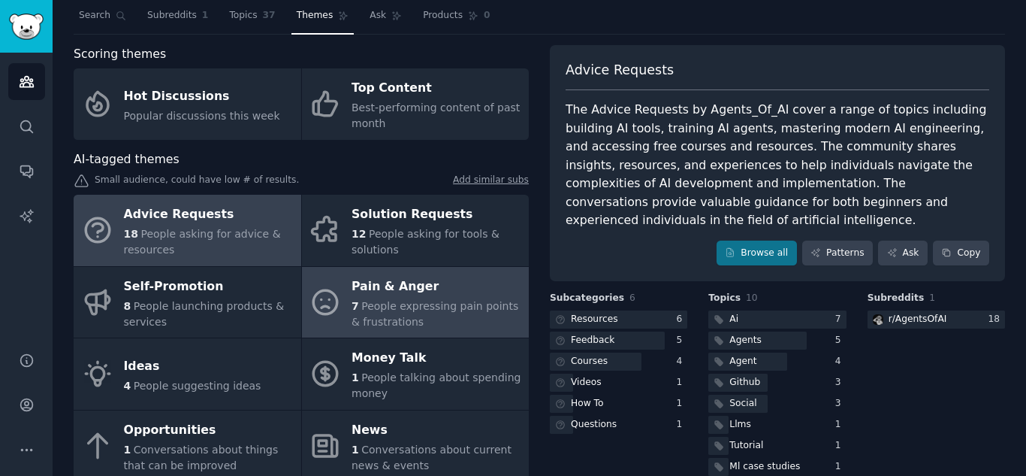
scroll to position [0, 0]
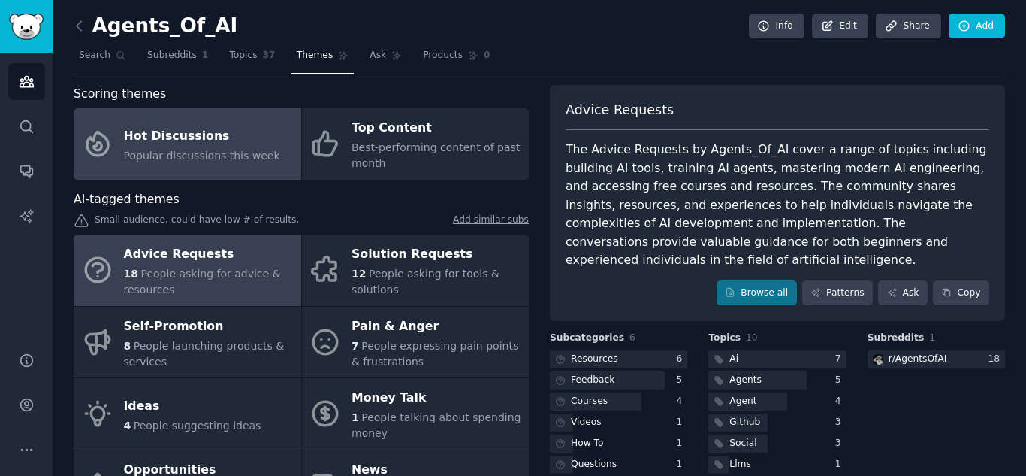
click at [217, 162] on span "Popular discussions this week" at bounding box center [202, 155] width 156 height 12
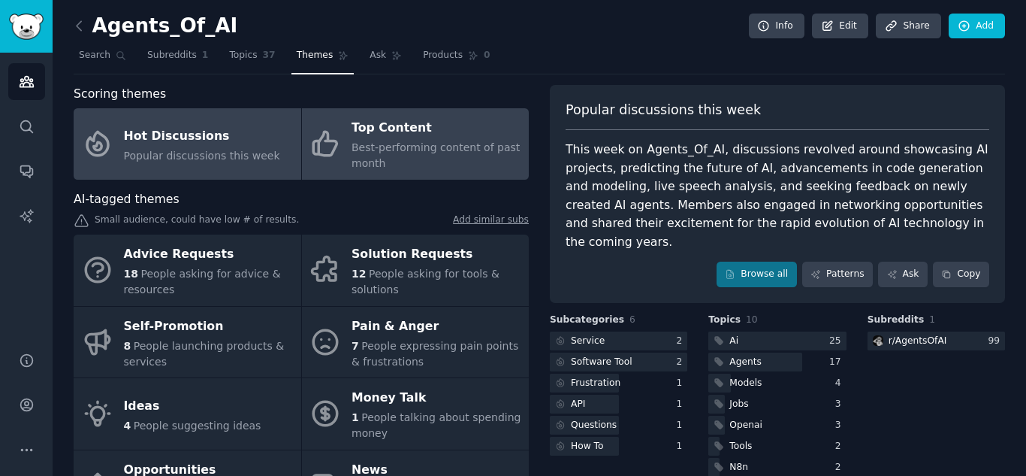
click at [472, 159] on div "Best-performing content of past month" at bounding box center [437, 156] width 170 height 32
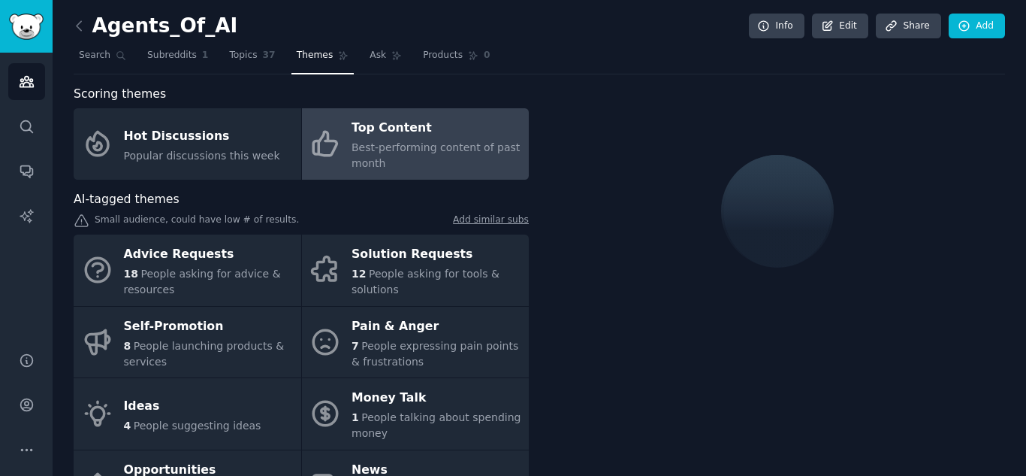
click at [472, 159] on div "Best-performing content of past month" at bounding box center [437, 156] width 170 height 32
